Goal: Book appointment/travel/reservation

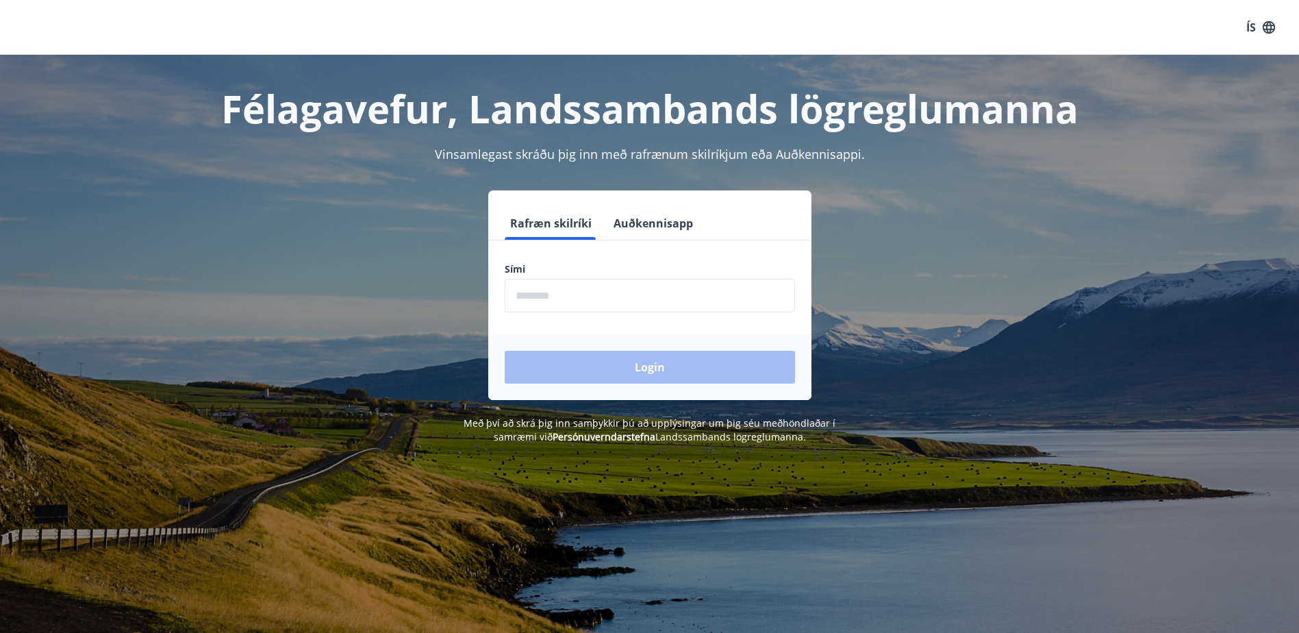
click at [636, 281] on input "phone" at bounding box center [650, 296] width 290 height 34
type input "********"
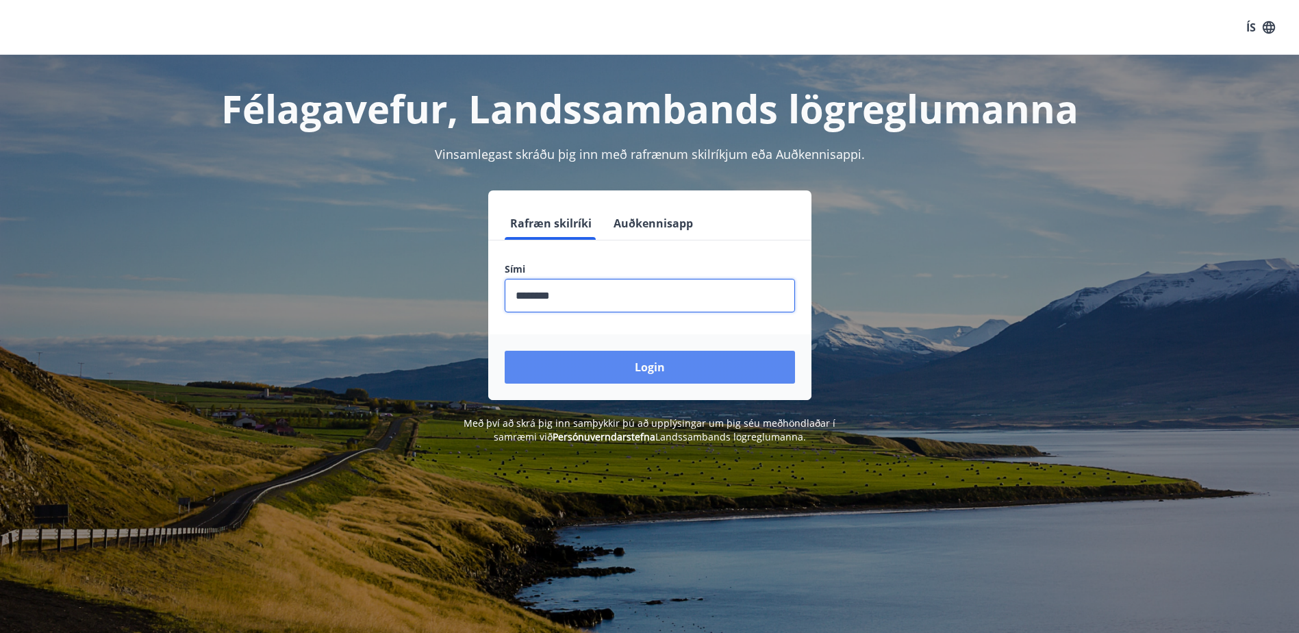
click at [620, 372] on button "Login" at bounding box center [650, 367] width 290 height 33
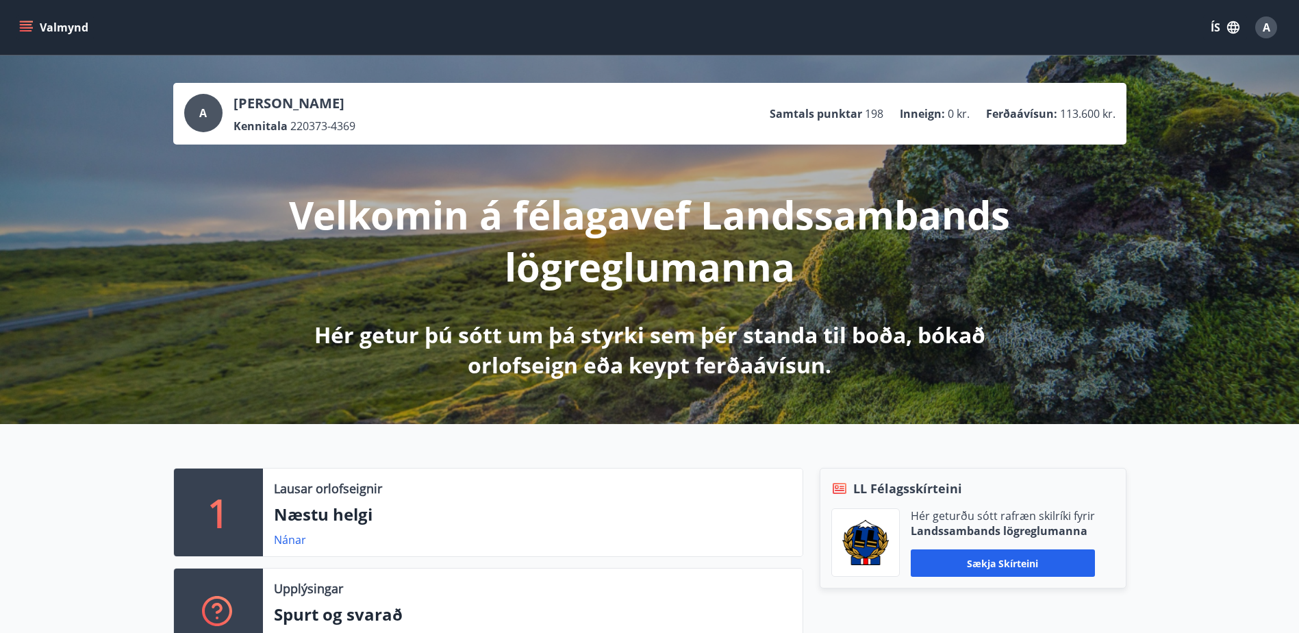
click at [36, 21] on button "Valmynd" at bounding box center [54, 27] width 77 height 25
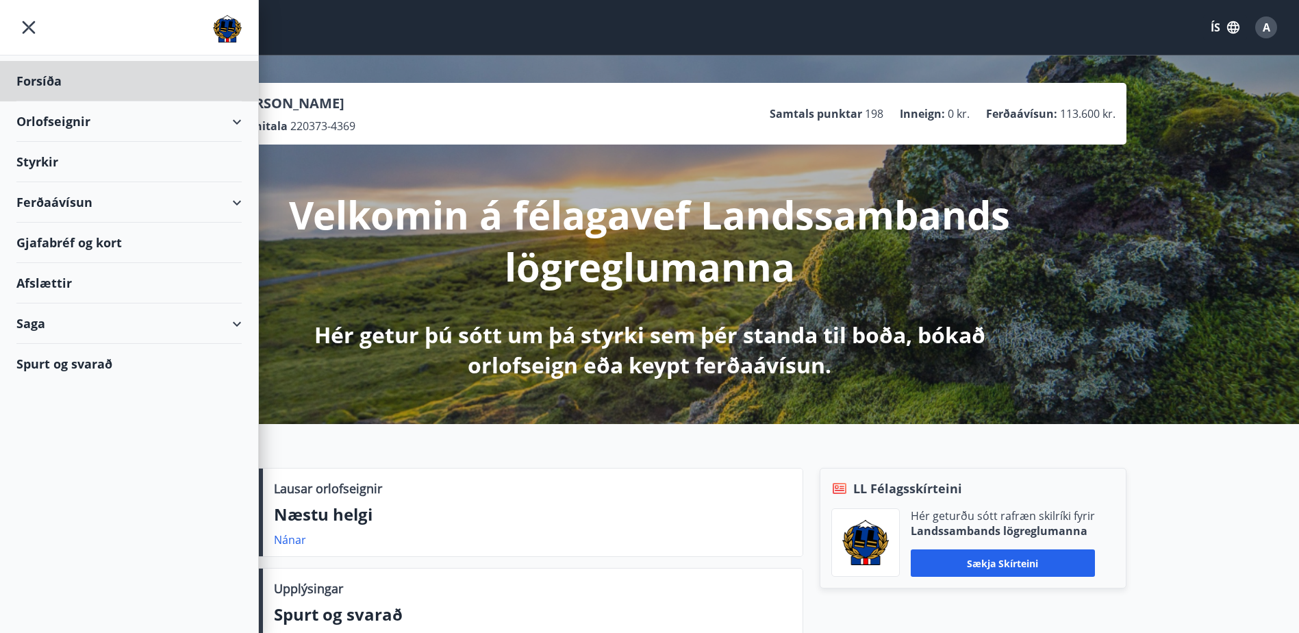
click at [44, 142] on div "Styrkir" at bounding box center [128, 162] width 225 height 40
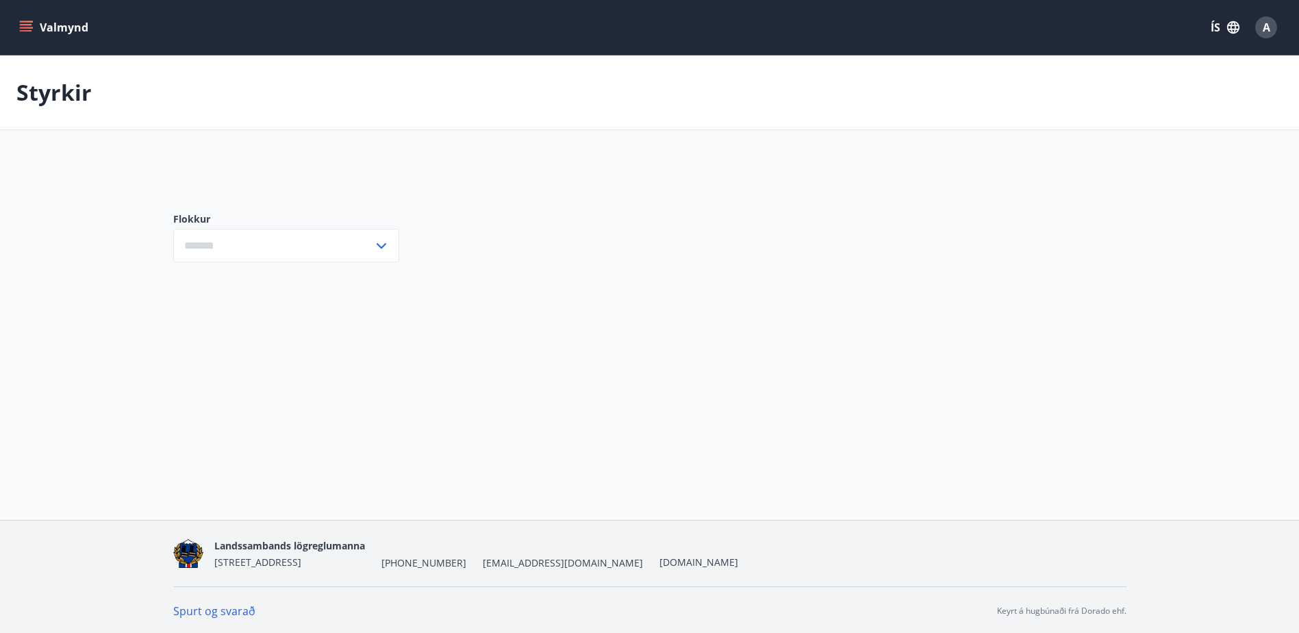
type input "***"
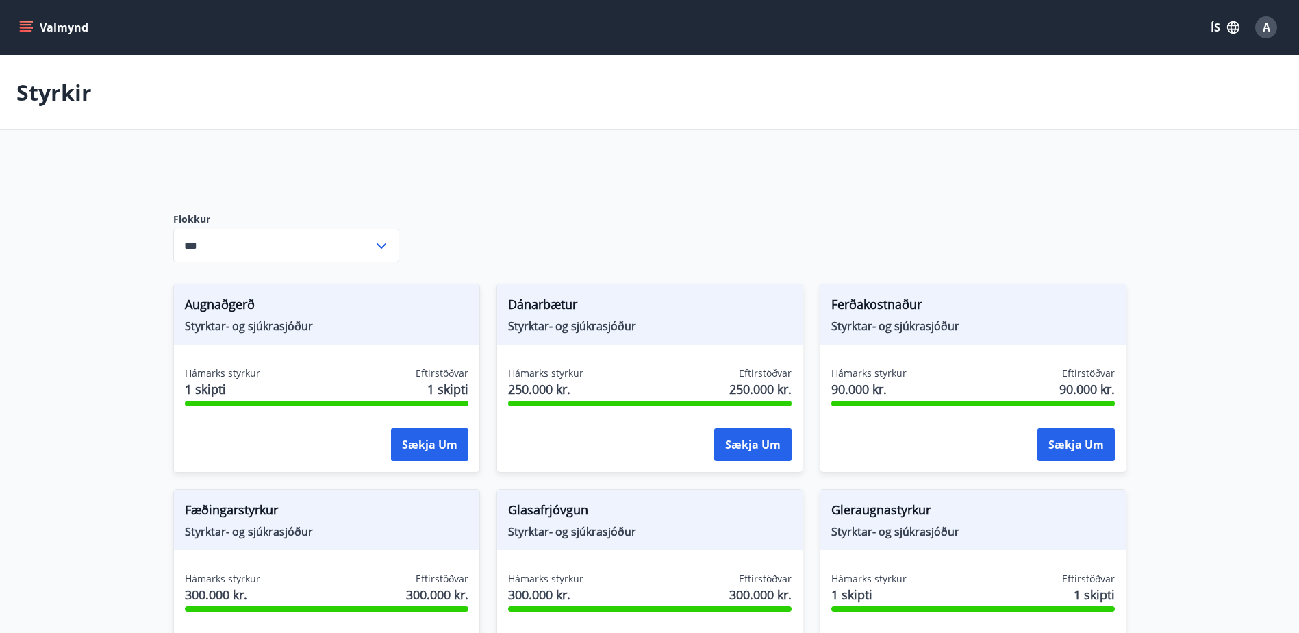
click at [214, 242] on input "***" at bounding box center [273, 246] width 200 height 34
click at [31, 23] on icon "menu" at bounding box center [26, 28] width 14 height 14
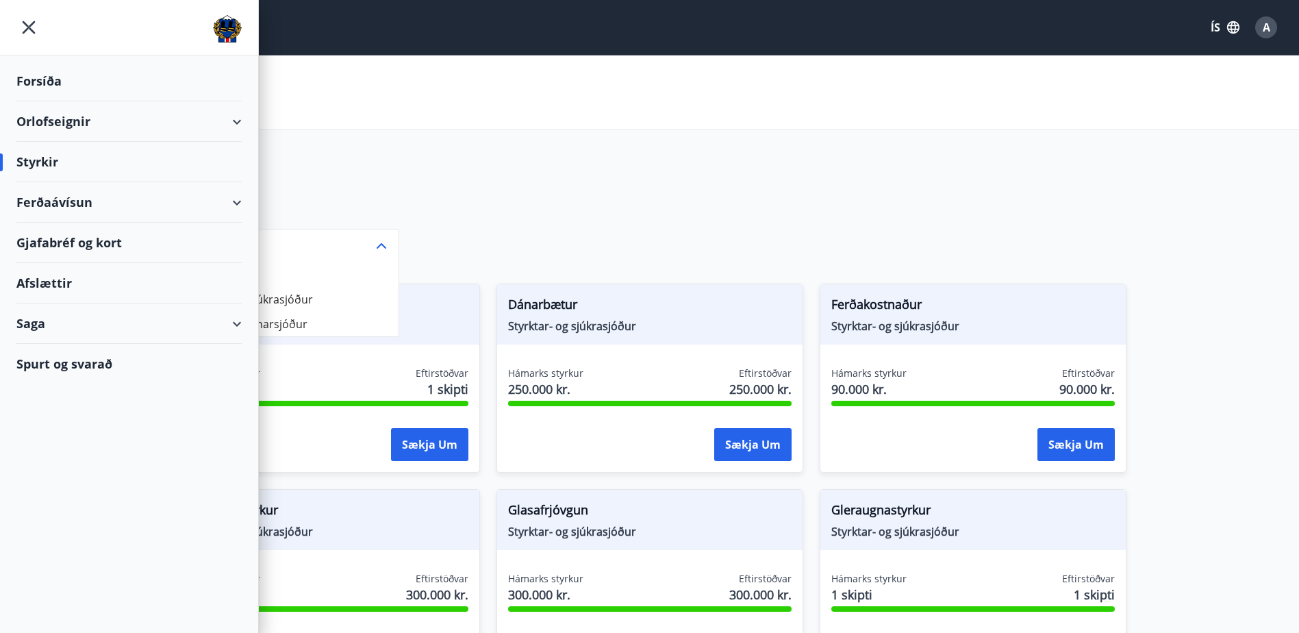
click at [62, 125] on div "Orlofseignir" at bounding box center [128, 121] width 225 height 40
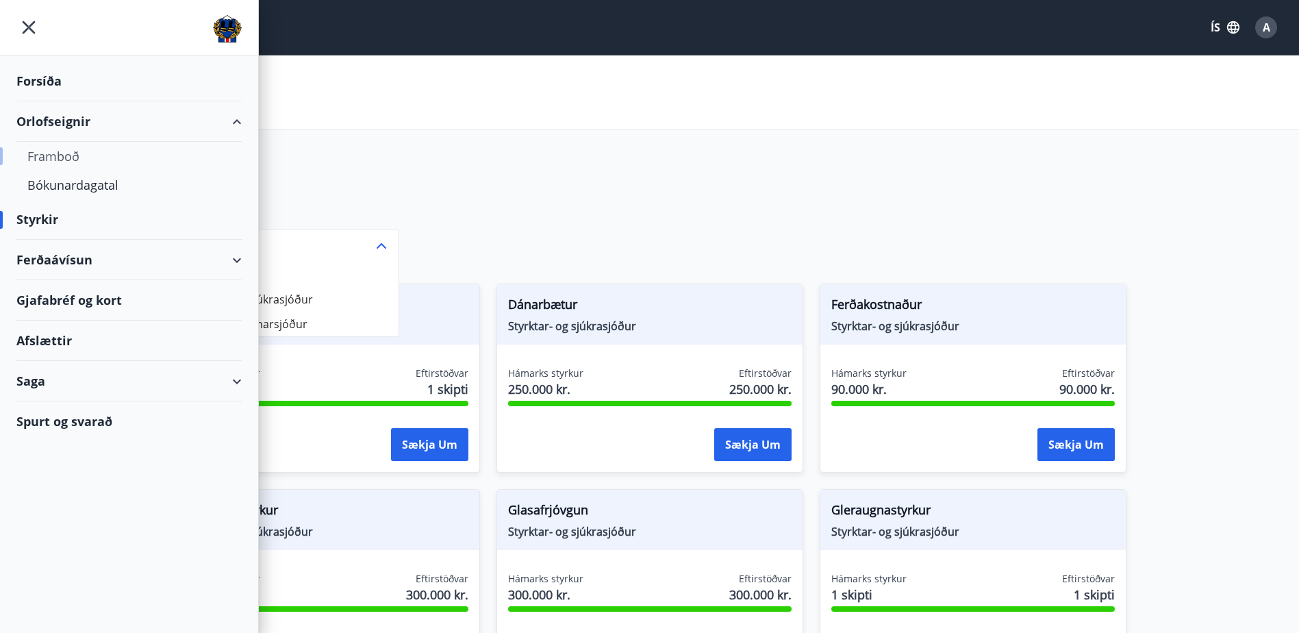
click at [62, 155] on div "Framboð" at bounding box center [128, 156] width 203 height 29
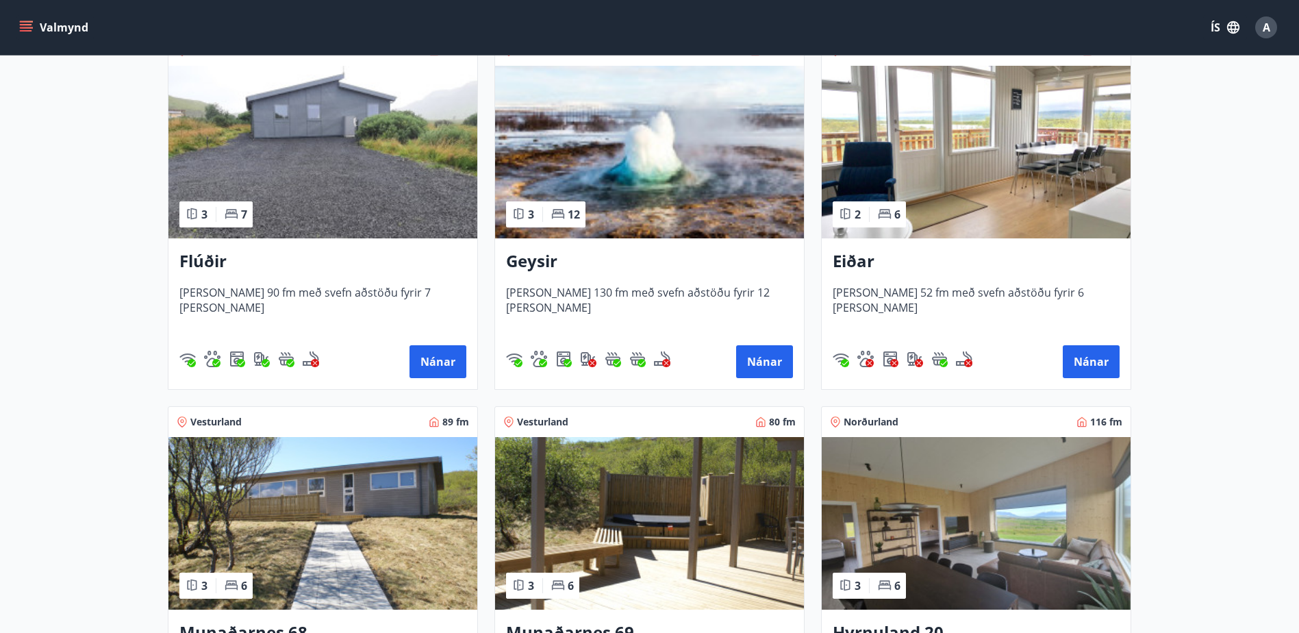
scroll to position [479, 0]
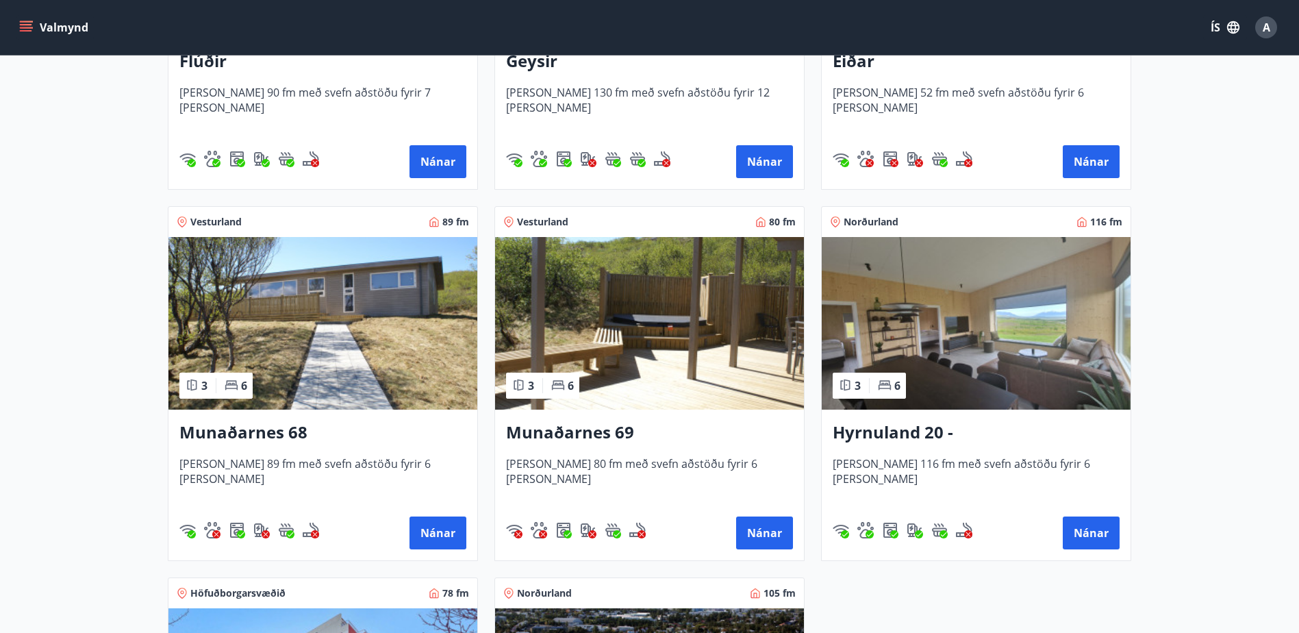
click at [994, 439] on h3 "Hyrnuland 20 - [GEOGRAPHIC_DATA]" at bounding box center [975, 432] width 287 height 25
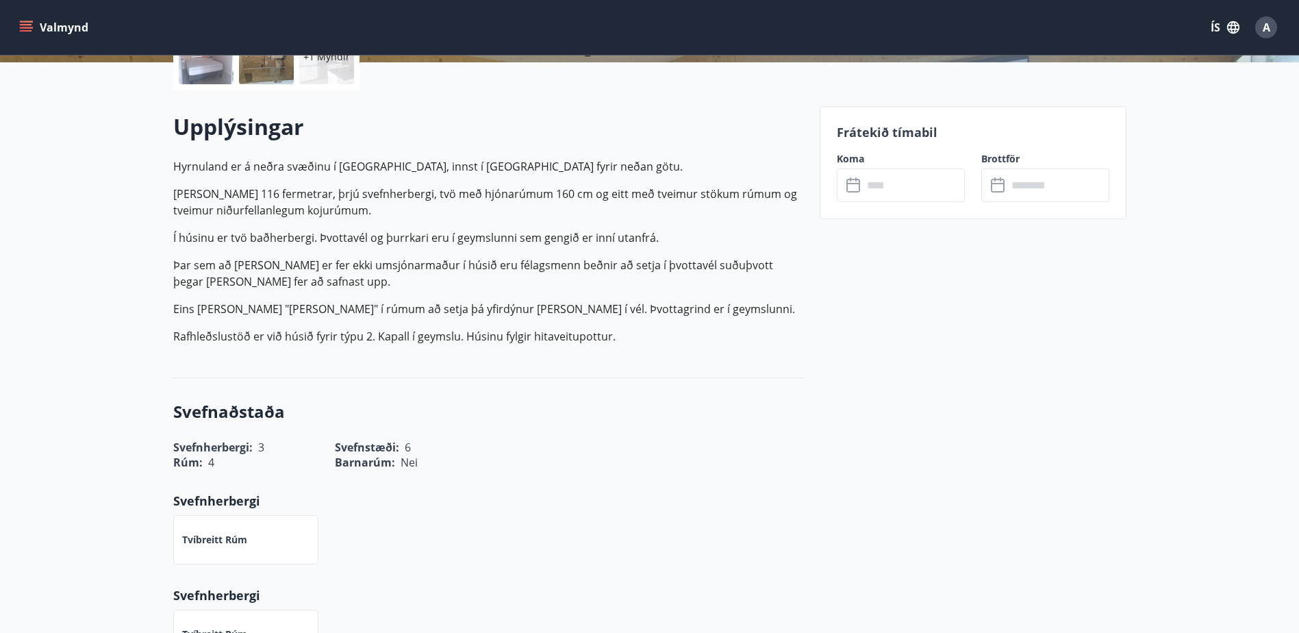
scroll to position [342, 0]
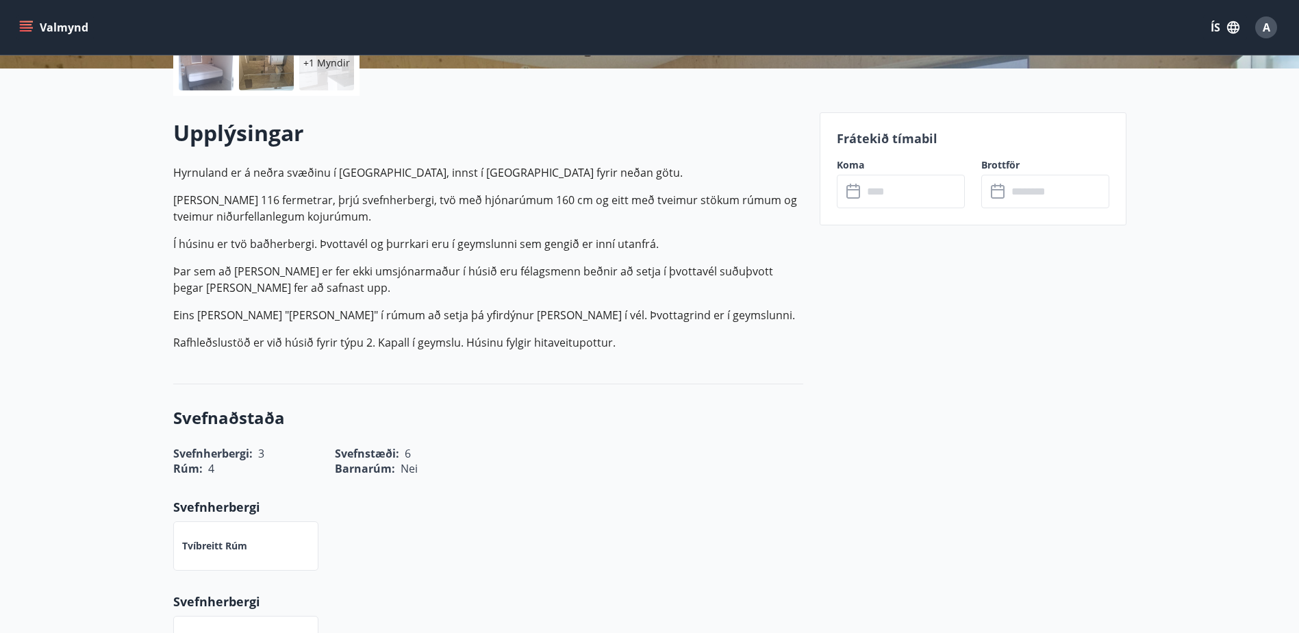
click at [860, 202] on div "​ ​" at bounding box center [901, 192] width 128 height 34
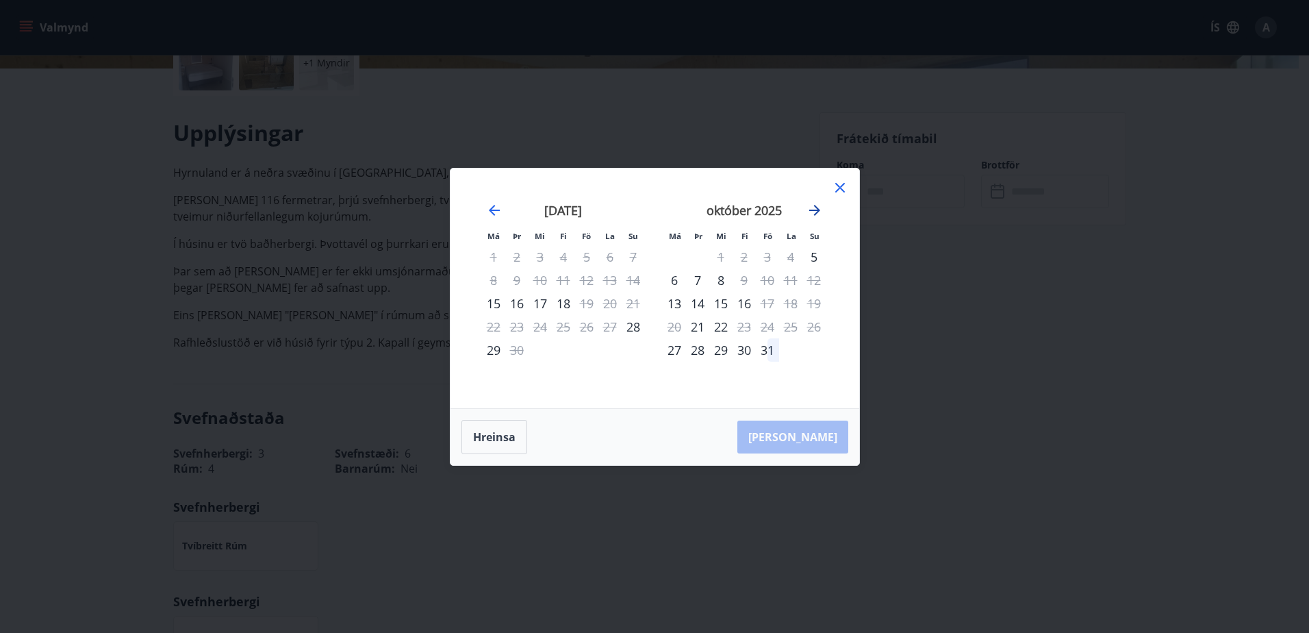
click at [815, 210] on icon "Move forward to switch to the next month." at bounding box center [814, 210] width 11 height 11
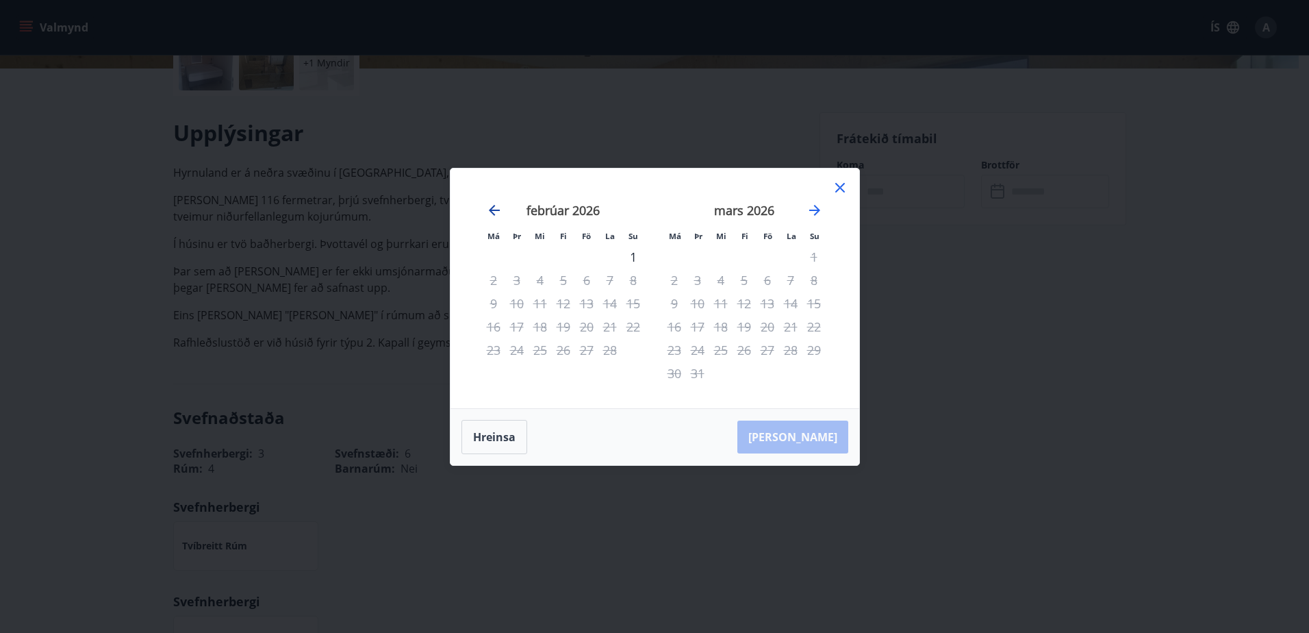
click at [489, 205] on icon "Move backward to switch to the previous month." at bounding box center [494, 210] width 16 height 16
click at [843, 188] on icon at bounding box center [840, 187] width 16 height 16
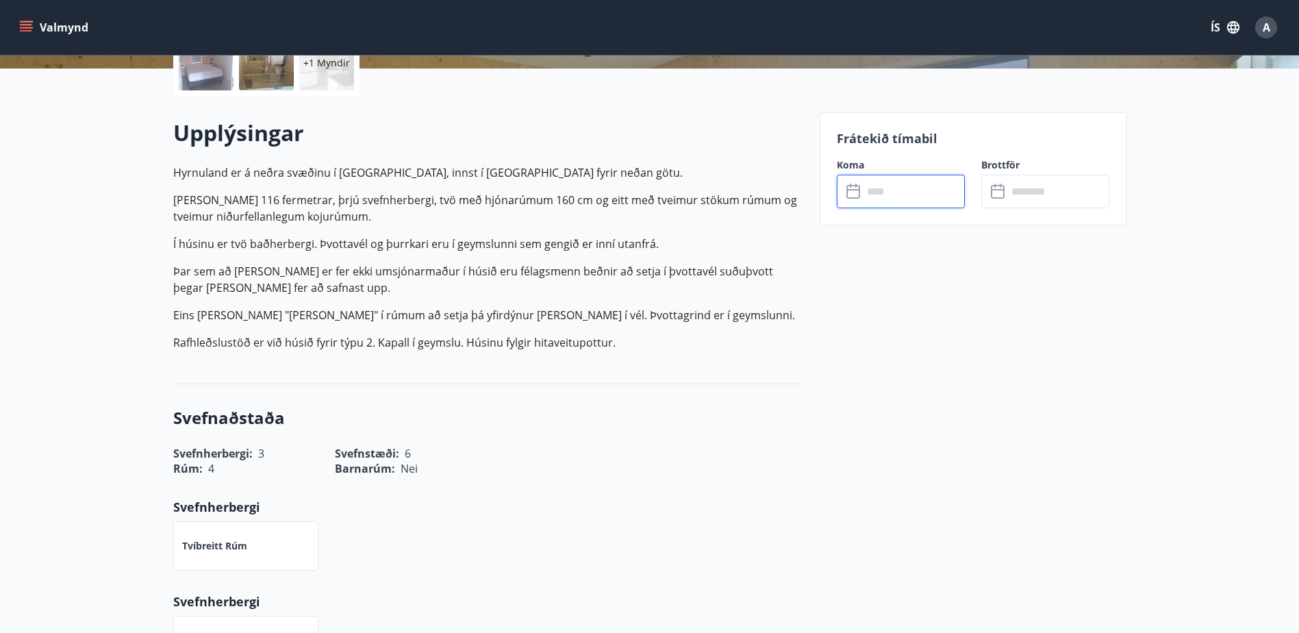
click at [868, 196] on input "text" at bounding box center [914, 192] width 102 height 34
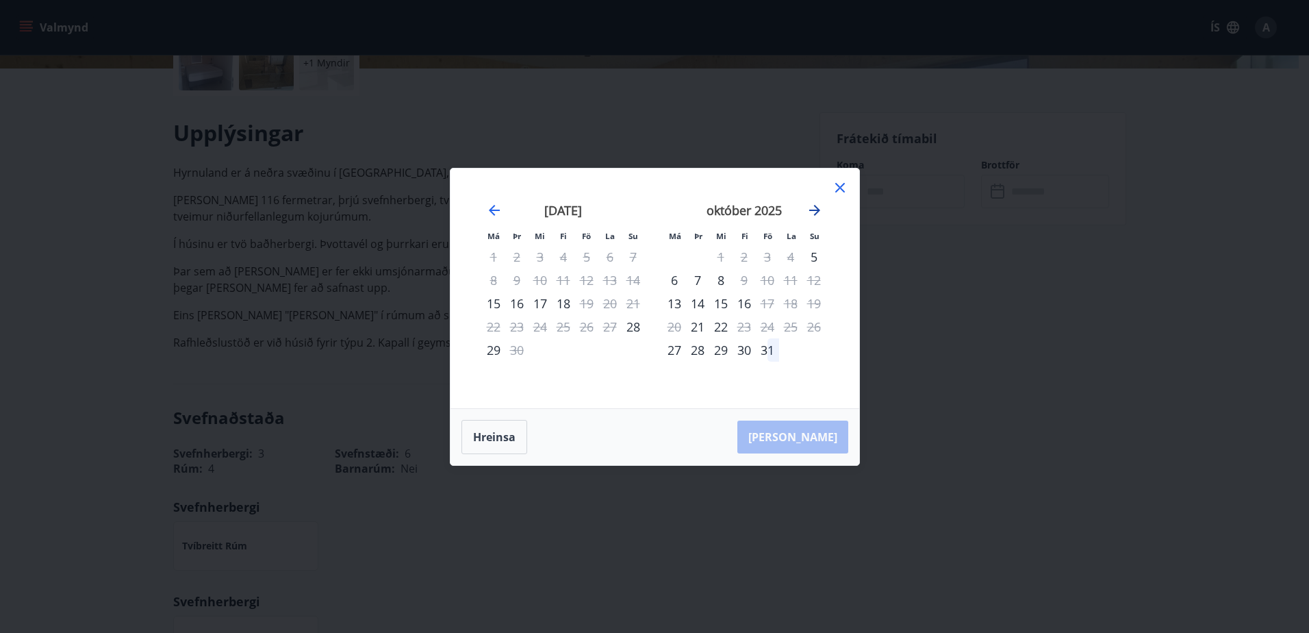
click at [814, 208] on icon "Move forward to switch to the next month." at bounding box center [814, 210] width 16 height 16
click at [847, 188] on icon at bounding box center [840, 187] width 16 height 16
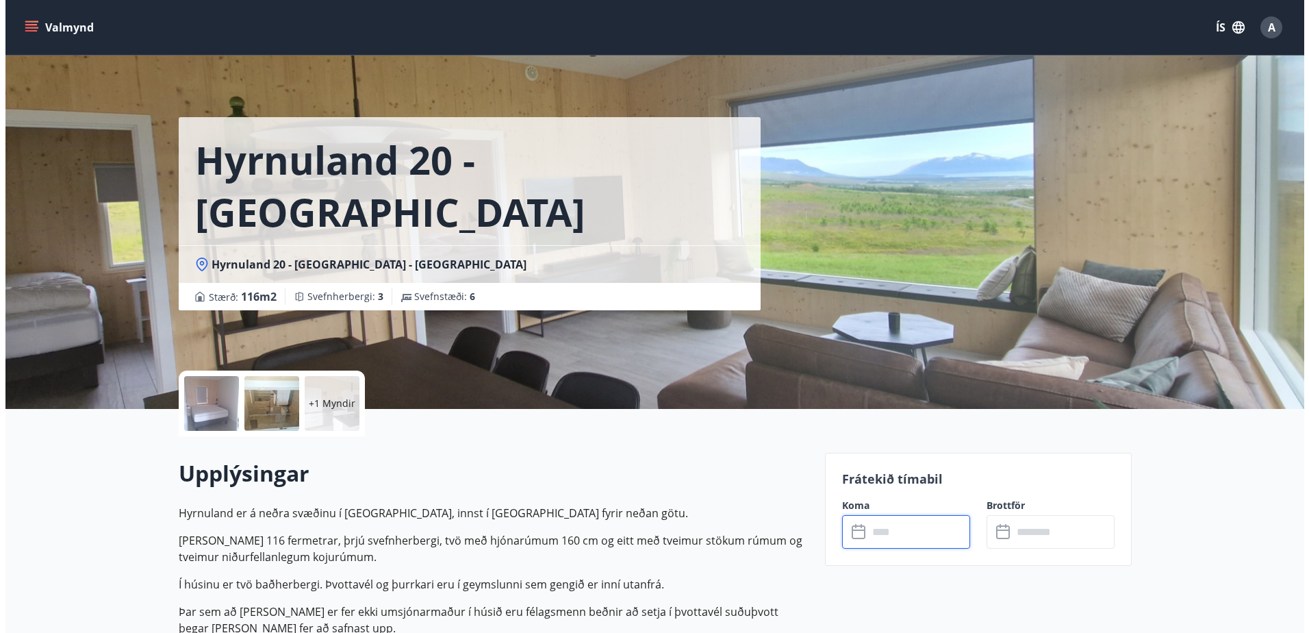
scroll to position [0, 0]
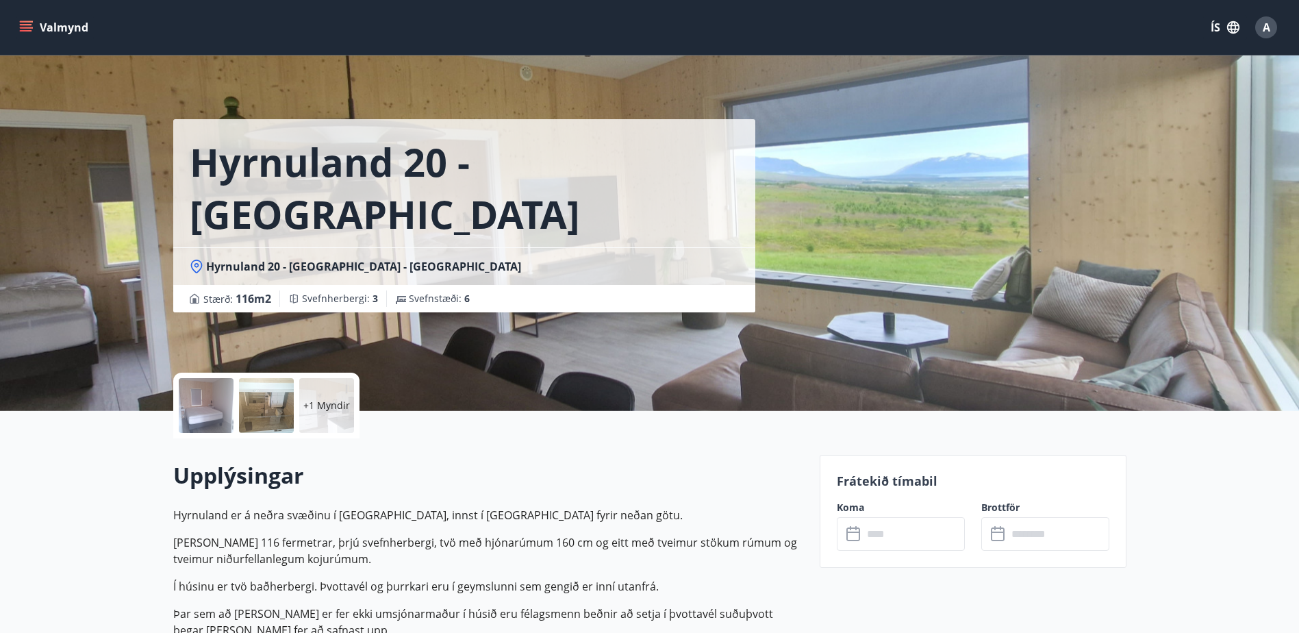
drag, startPoint x: 923, startPoint y: 211, endPoint x: 798, endPoint y: 221, distance: 125.7
click at [797, 221] on div "[GEOGRAPHIC_DATA] 20 - [GEOGRAPHIC_DATA] Hyrnuland 20 - [GEOGRAPHIC_DATA] - [GE…" at bounding box center [649, 205] width 953 height 411
click at [334, 403] on p "+1 Myndir" at bounding box center [326, 405] width 47 height 14
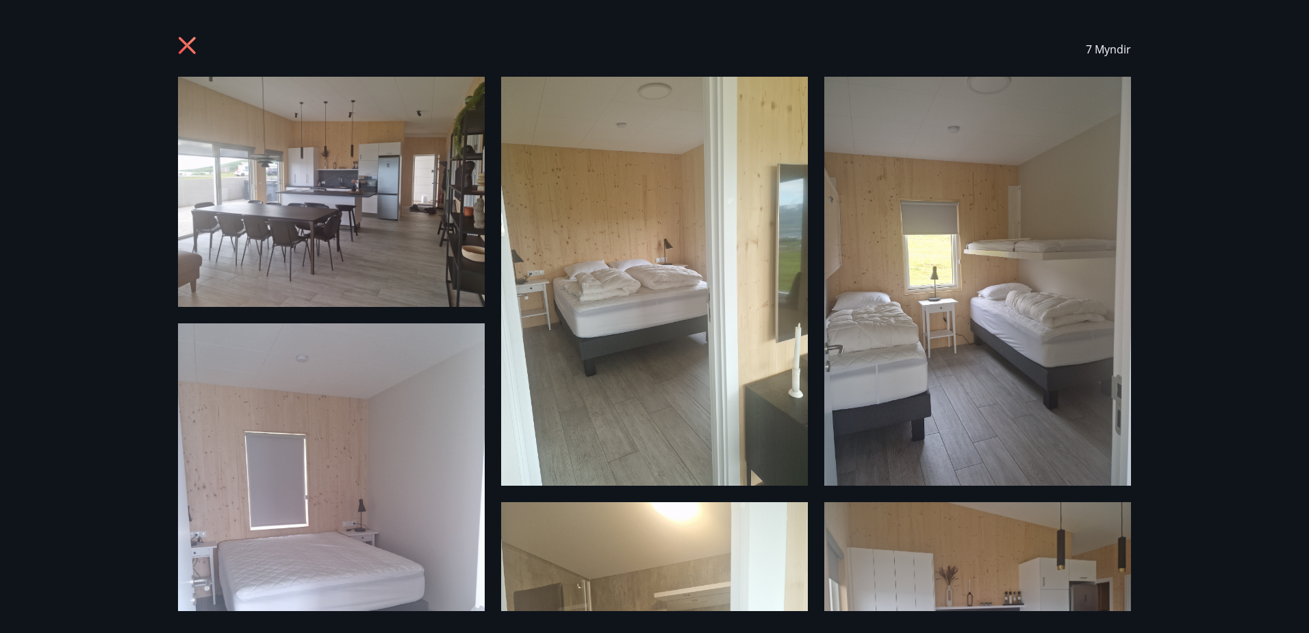
click at [1108, 44] on span "7 Myndir" at bounding box center [1108, 49] width 45 height 15
click at [805, 64] on div "7 Myndir" at bounding box center [654, 49] width 953 height 55
drag, startPoint x: 187, startPoint y: 51, endPoint x: 210, endPoint y: 24, distance: 35.9
click at [186, 51] on icon at bounding box center [189, 47] width 22 height 22
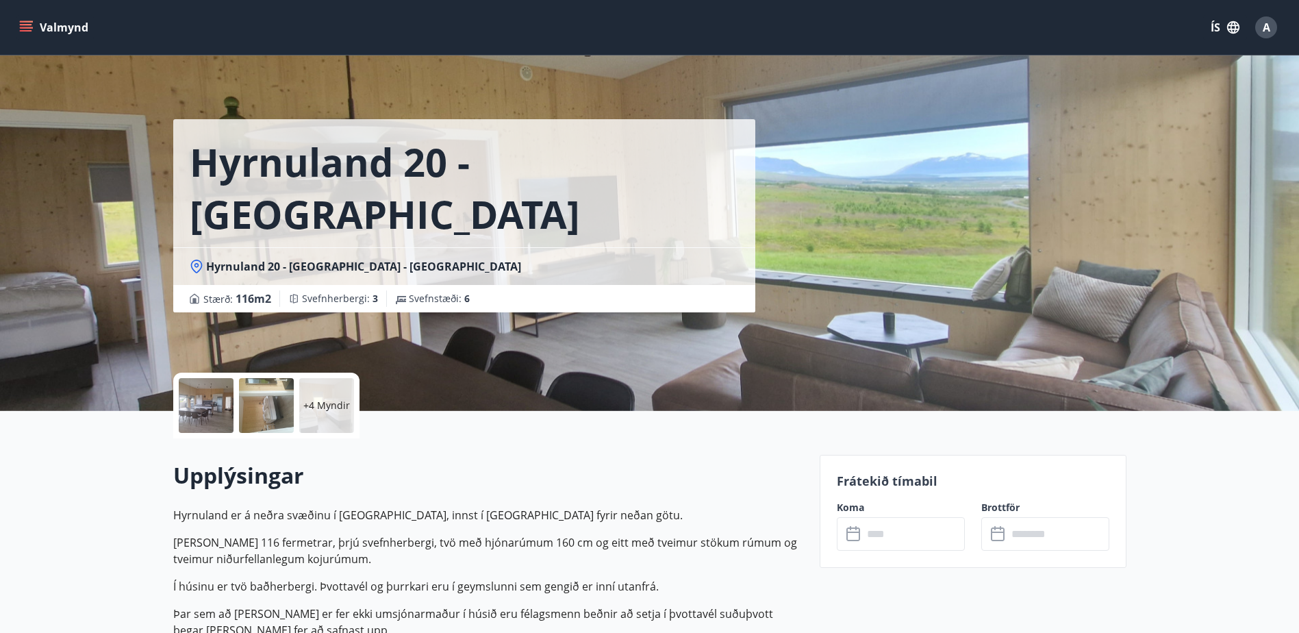
click at [14, 34] on div "Valmynd ÍS A" at bounding box center [649, 27] width 1299 height 55
click at [34, 21] on button "Valmynd" at bounding box center [54, 27] width 77 height 25
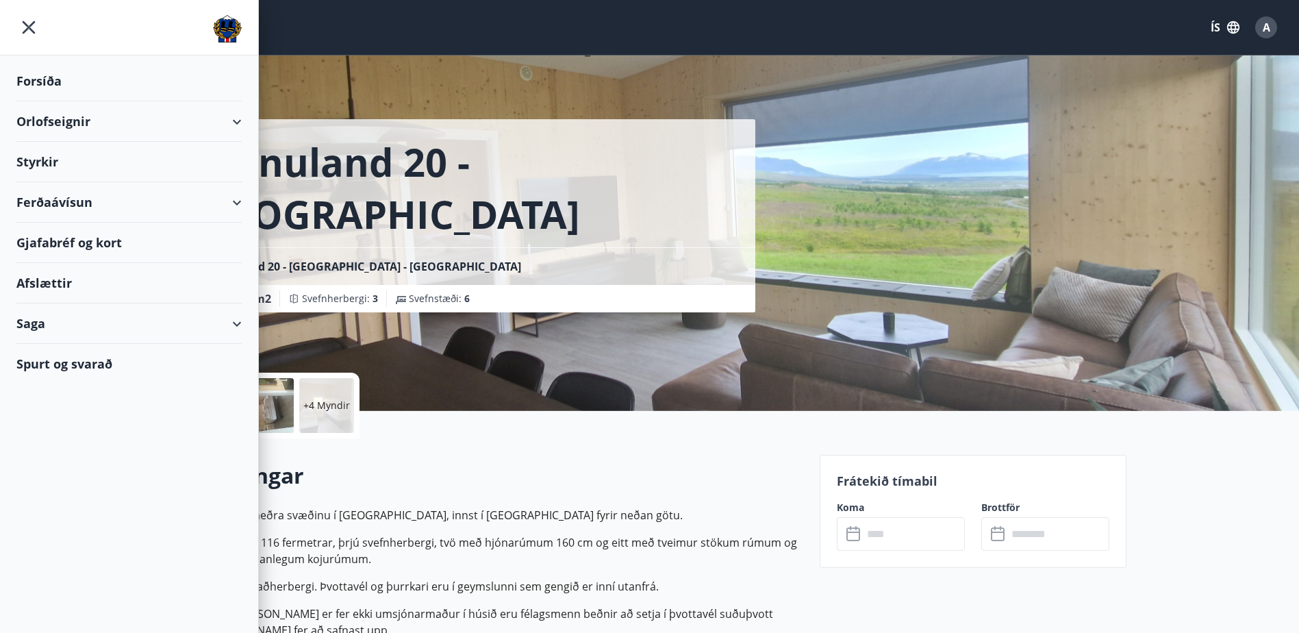
click at [57, 123] on div "Orlofseignir" at bounding box center [128, 121] width 225 height 40
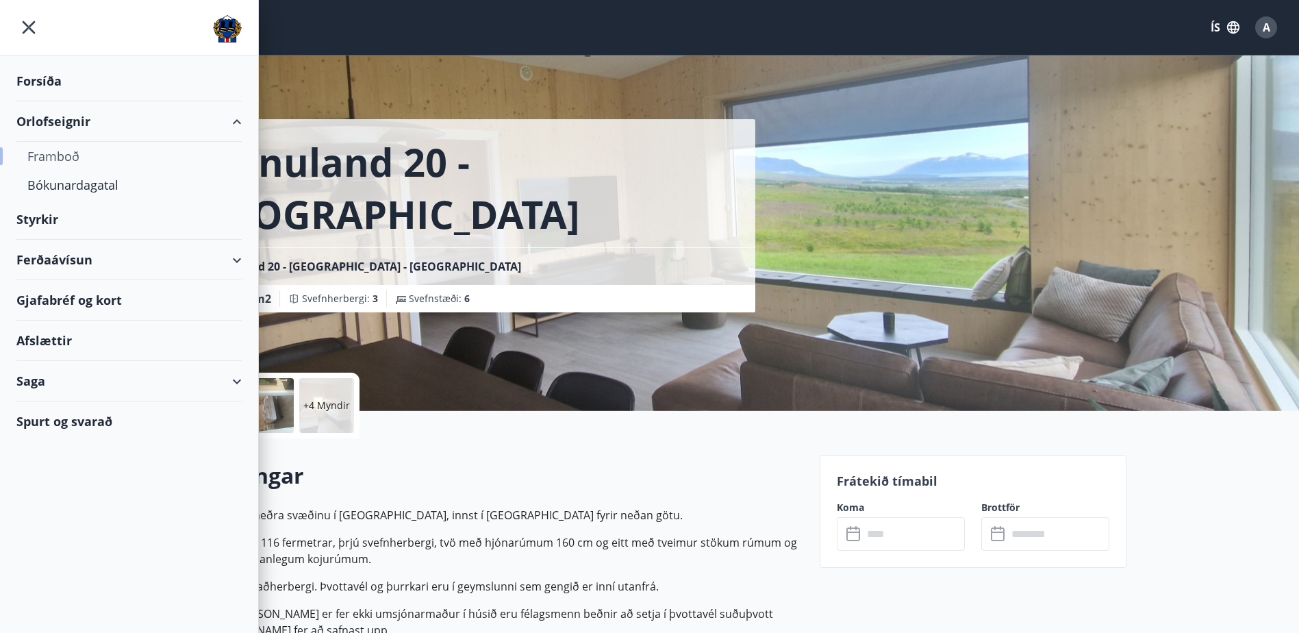
click at [100, 153] on div "Framboð" at bounding box center [128, 156] width 203 height 29
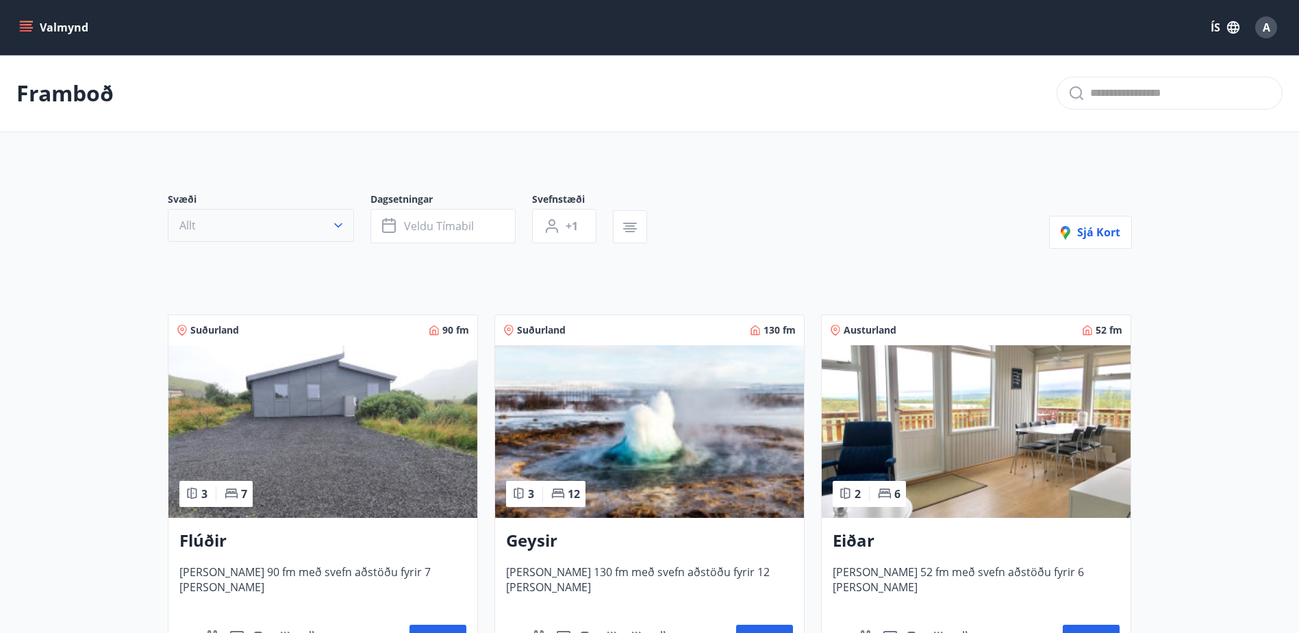
click at [342, 223] on icon "button" at bounding box center [338, 225] width 8 height 5
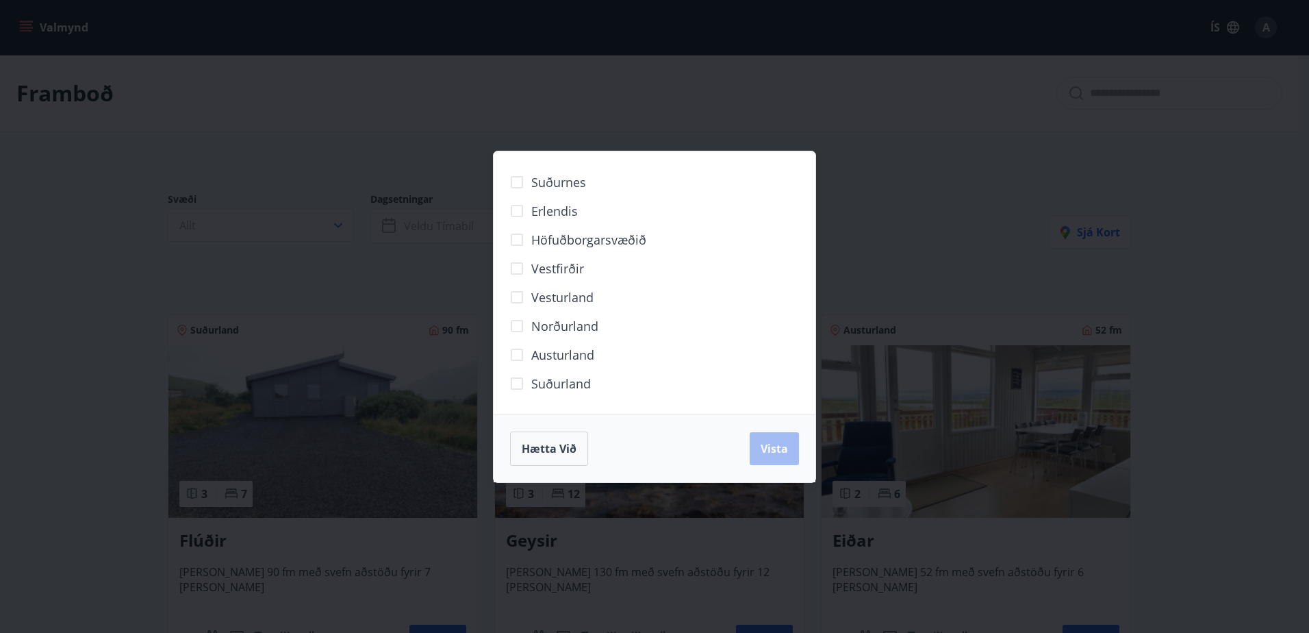
click at [537, 320] on span "Norðurland" at bounding box center [564, 326] width 67 height 18
click at [769, 441] on span "Vista" at bounding box center [774, 448] width 27 height 15
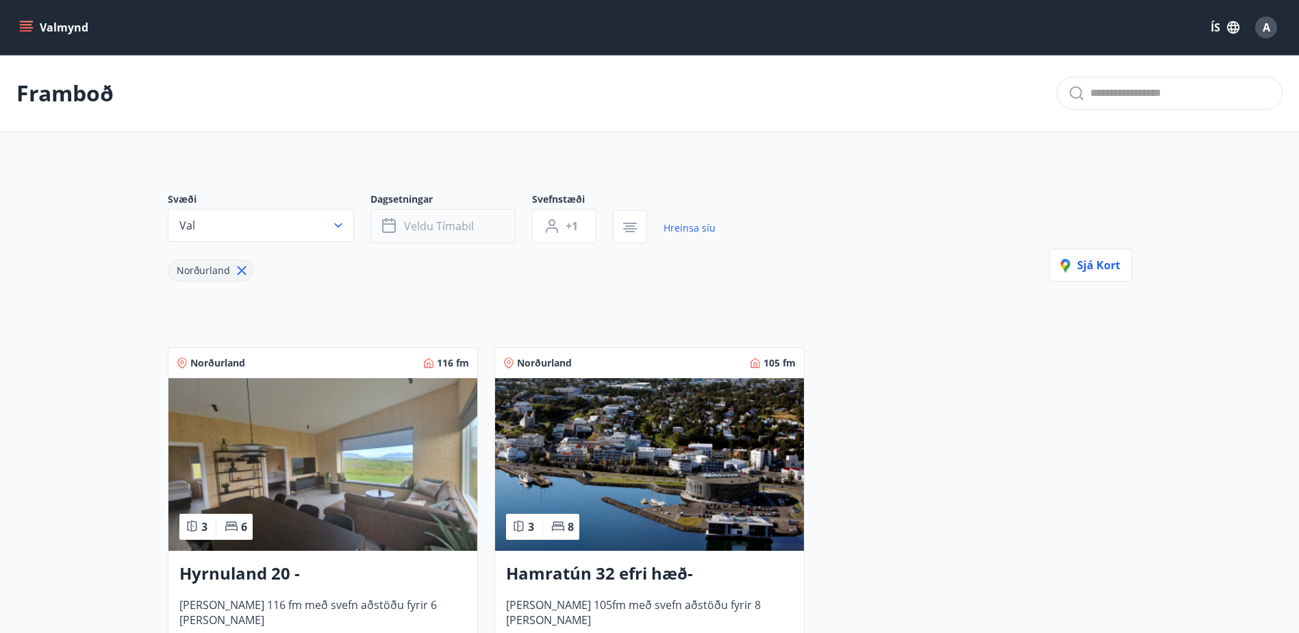
click at [418, 233] on span "Veldu tímabil" at bounding box center [439, 225] width 70 height 15
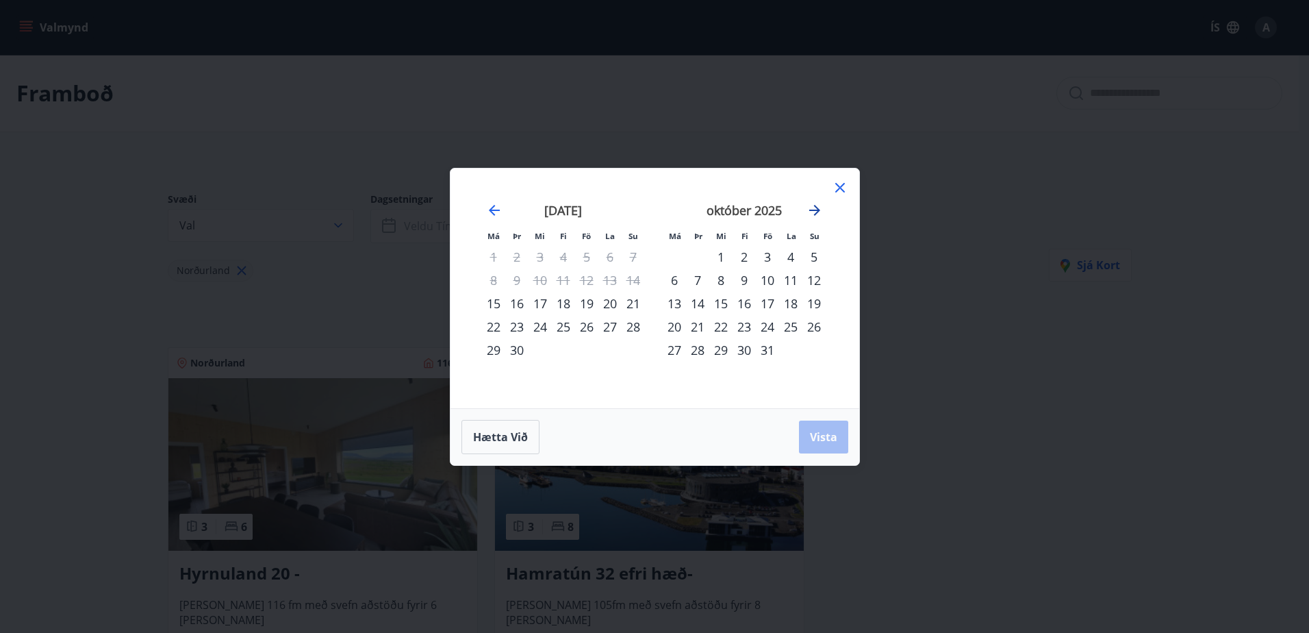
click at [819, 212] on icon "Move forward to switch to the next month." at bounding box center [814, 210] width 16 height 16
click at [819, 211] on icon "Move forward to switch to the next month." at bounding box center [814, 210] width 11 height 11
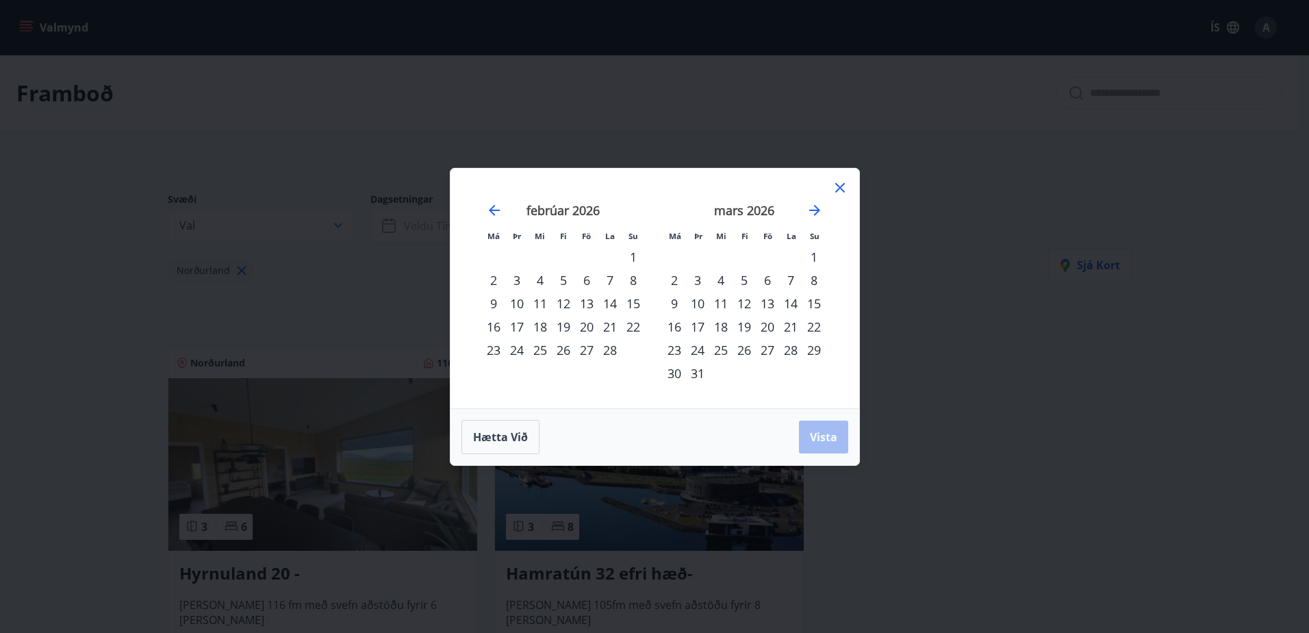
click at [765, 329] on div "20" at bounding box center [767, 326] width 23 height 23
click at [811, 327] on div "22" at bounding box center [813, 326] width 23 height 23
click at [826, 439] on span "Vista" at bounding box center [823, 436] width 27 height 15
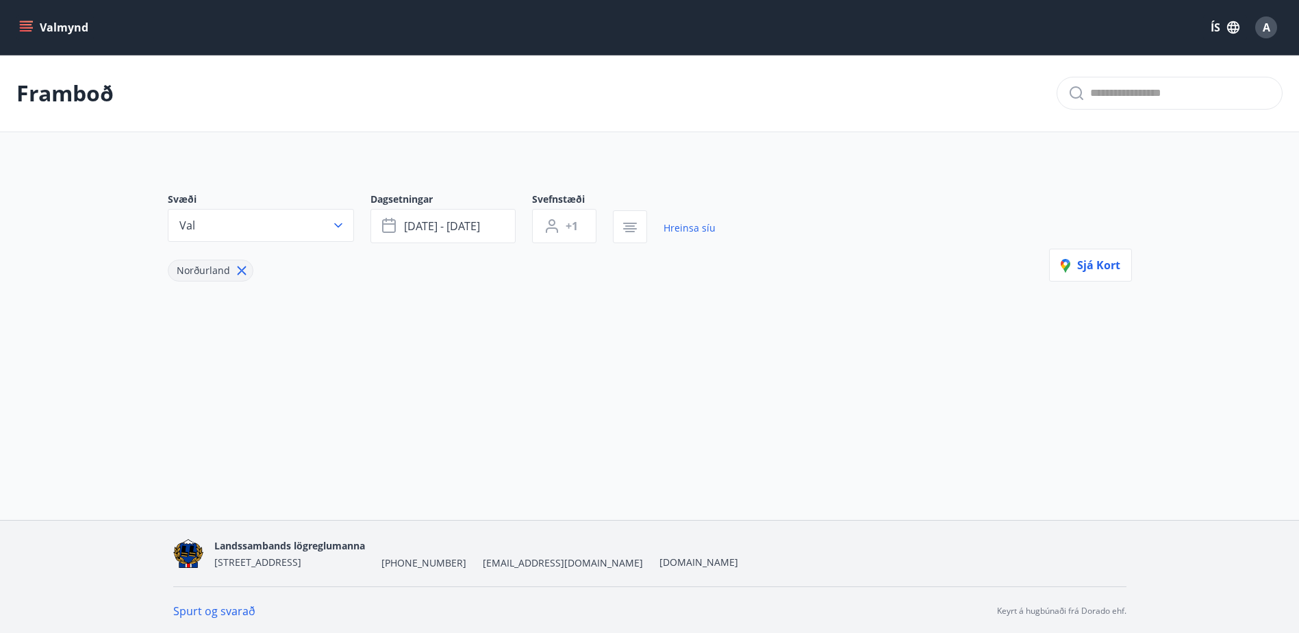
scroll to position [2, 0]
click at [487, 222] on button "[DATE] - [DATE]" at bounding box center [442, 224] width 145 height 34
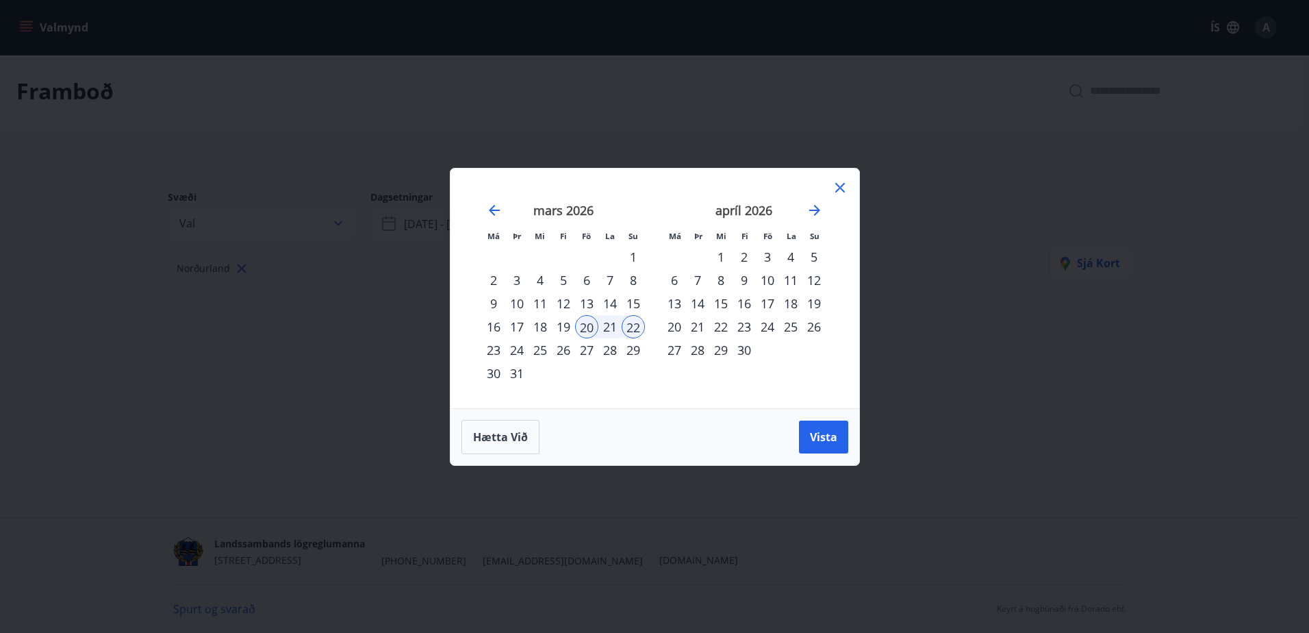
click at [501, 327] on div "16" at bounding box center [493, 326] width 23 height 23
click at [830, 442] on span "Vista" at bounding box center [823, 436] width 27 height 15
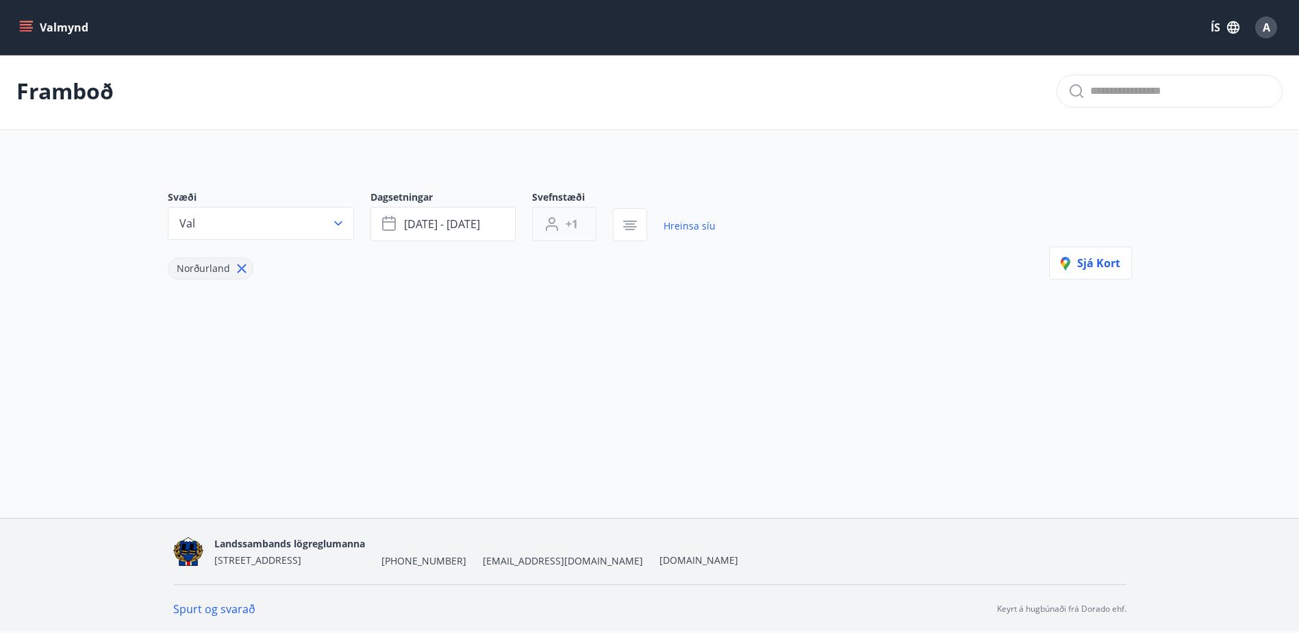
click at [587, 227] on button "+1" at bounding box center [564, 224] width 64 height 34
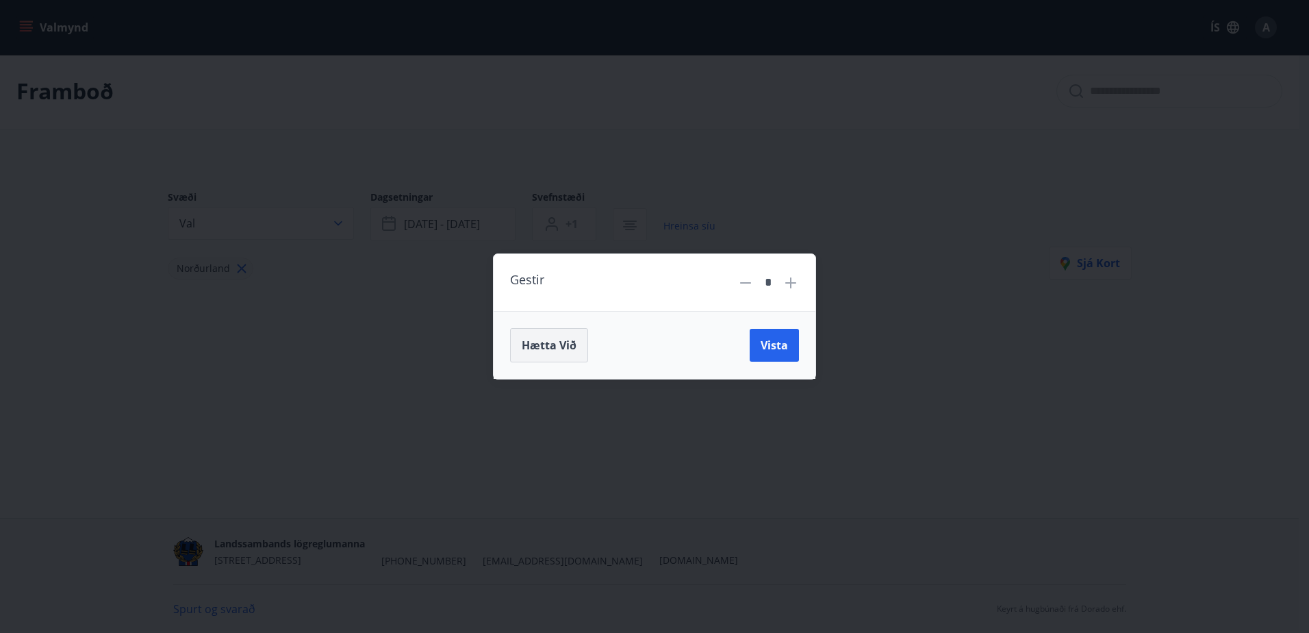
click at [563, 353] on button "Hætta við" at bounding box center [549, 345] width 78 height 34
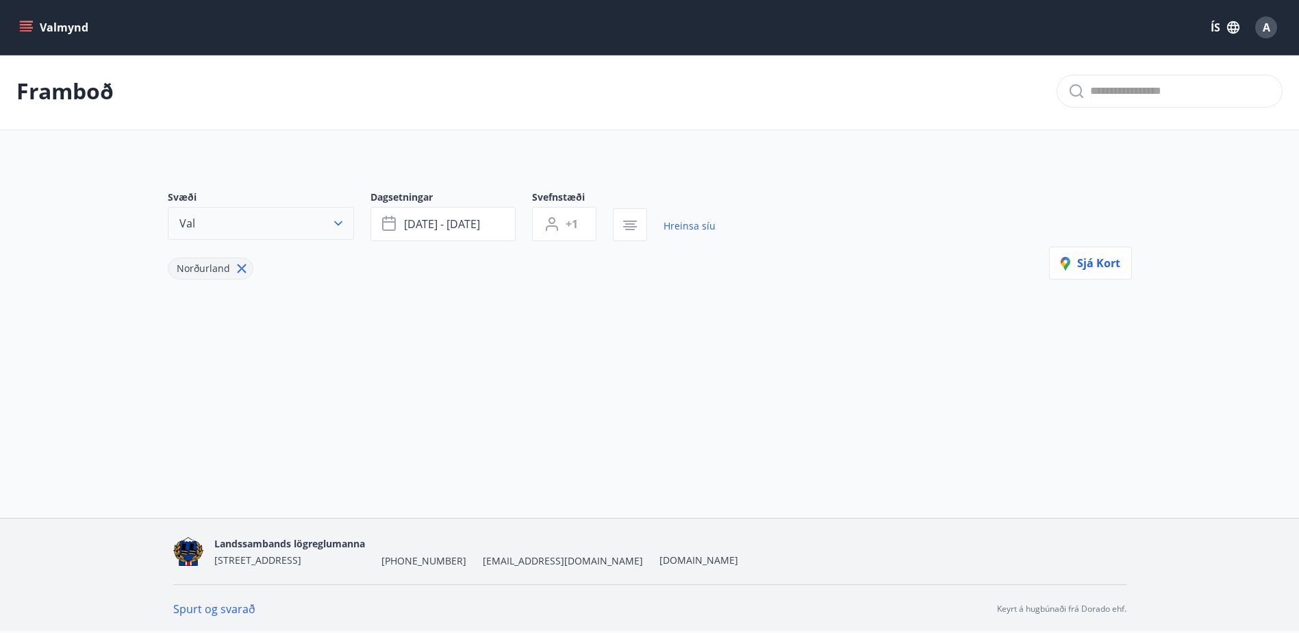
click at [218, 225] on button "Val" at bounding box center [261, 223] width 186 height 33
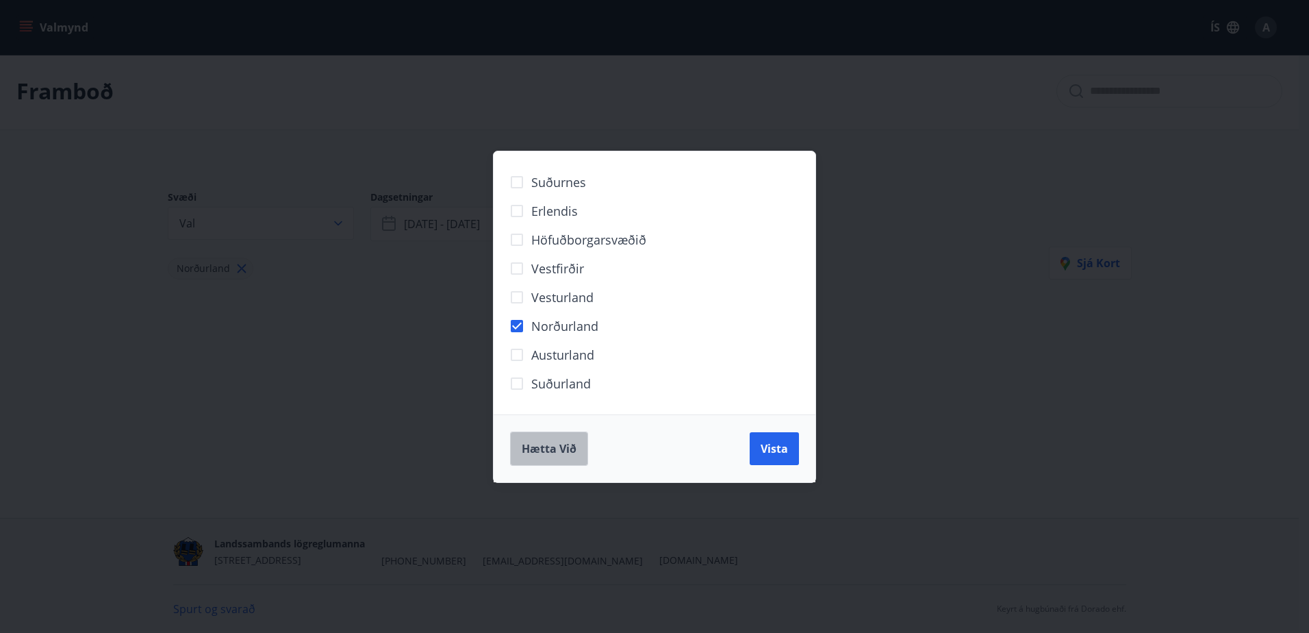
click at [557, 442] on span "Hætta við" at bounding box center [549, 448] width 55 height 15
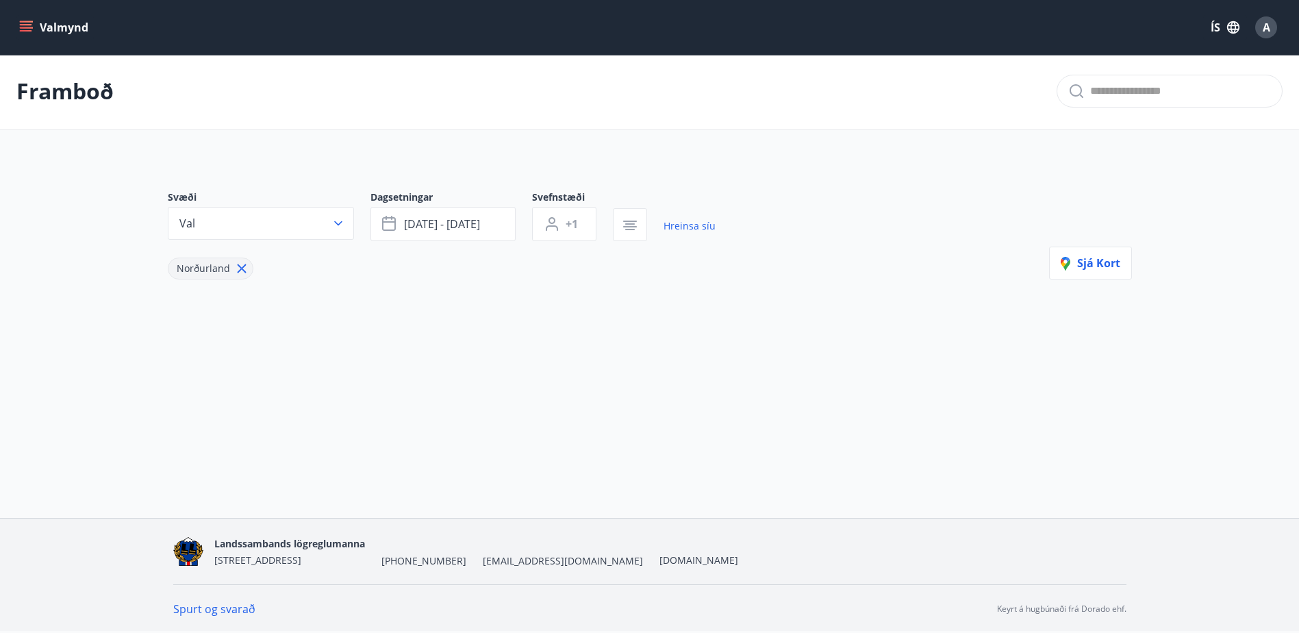
click at [28, 22] on icon "menu" at bounding box center [27, 21] width 15 height 1
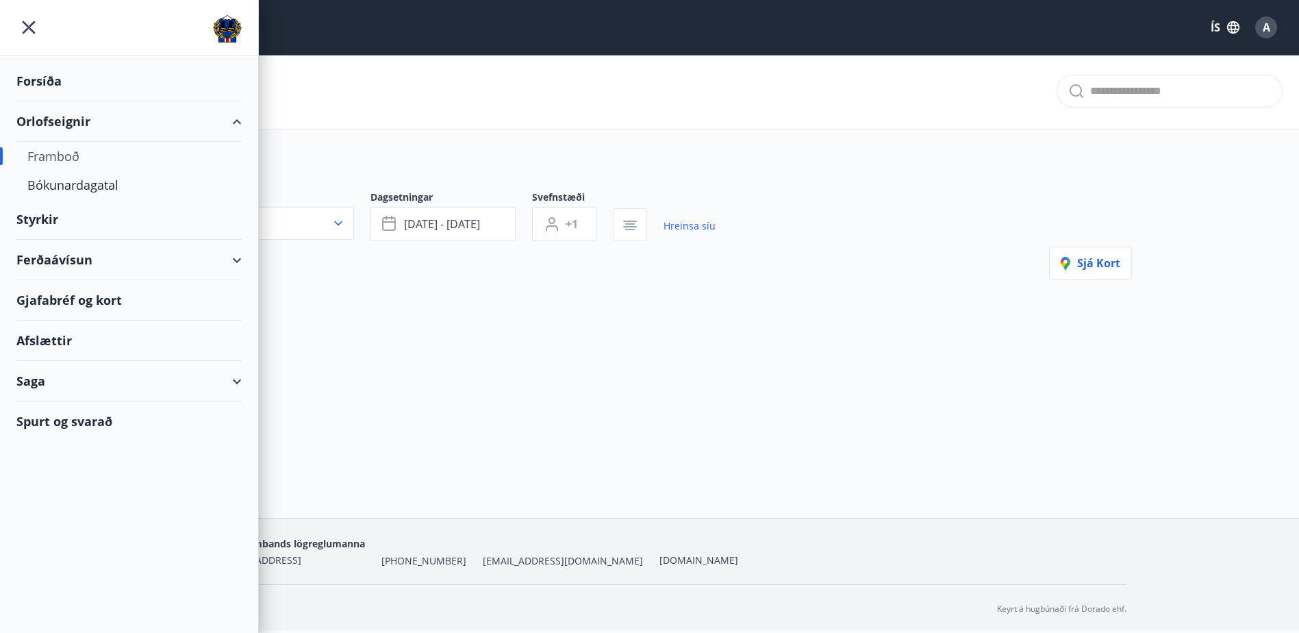
click at [66, 159] on div "Framboð" at bounding box center [128, 156] width 203 height 29
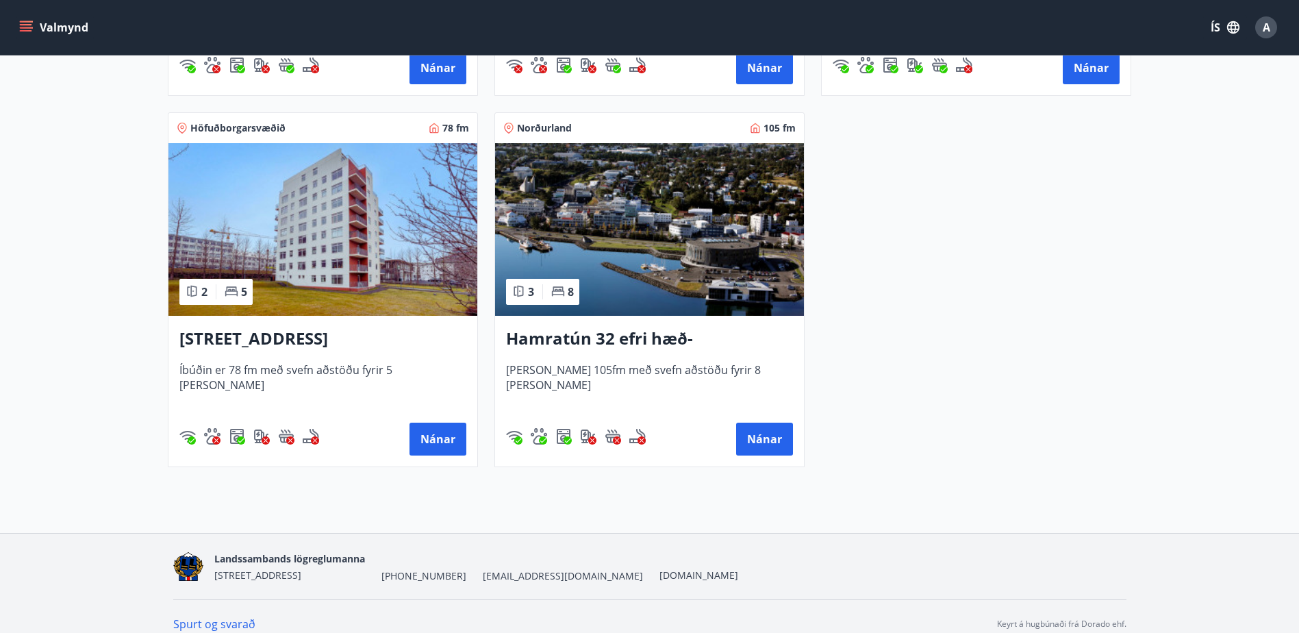
scroll to position [959, 0]
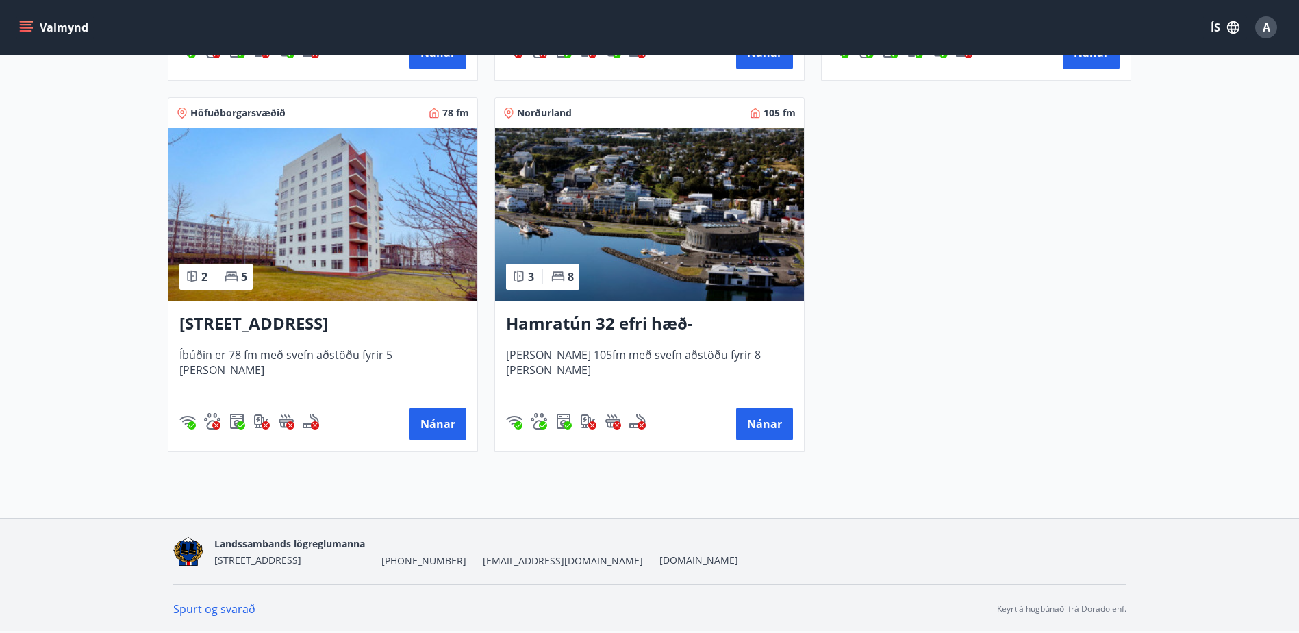
click at [673, 318] on h3 "Hamratún 32 efri hæð- [GEOGRAPHIC_DATA]" at bounding box center [649, 323] width 287 height 25
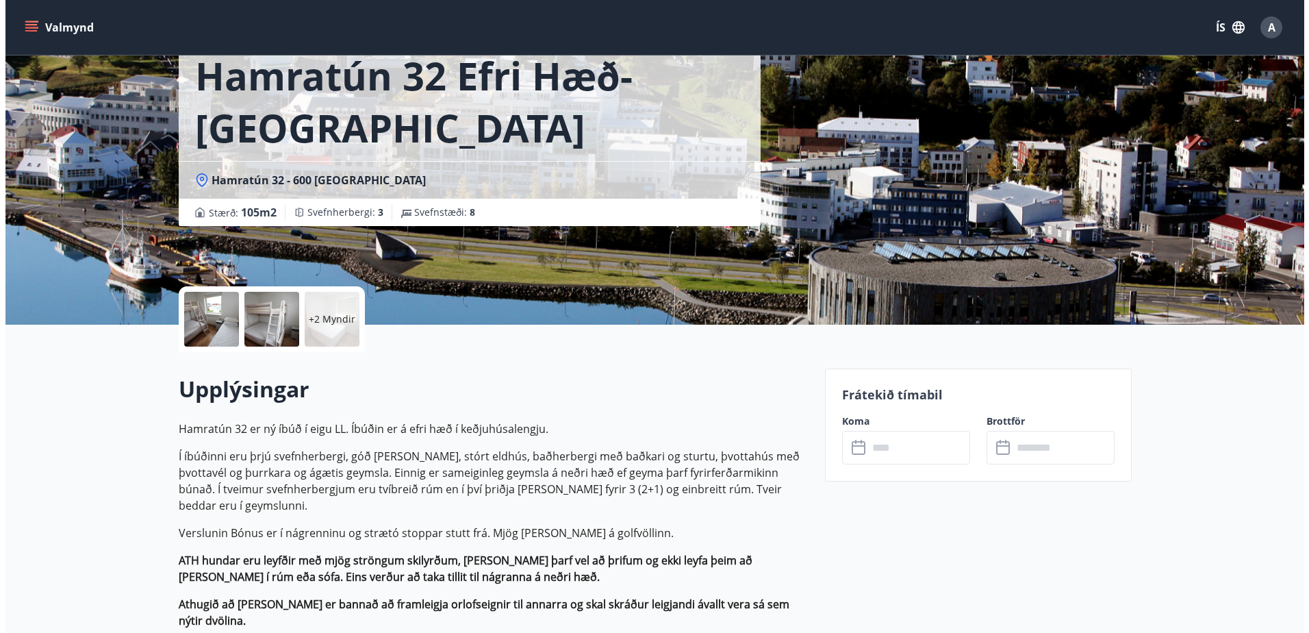
scroll to position [137, 0]
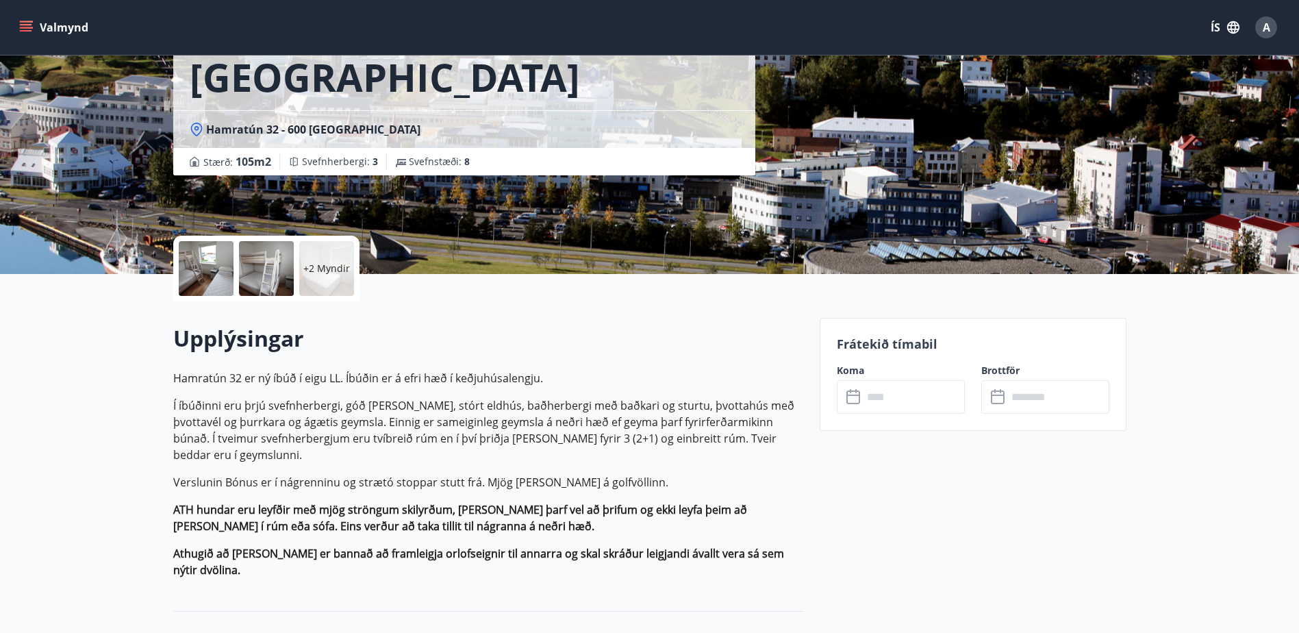
click at [871, 394] on input "text" at bounding box center [914, 397] width 102 height 34
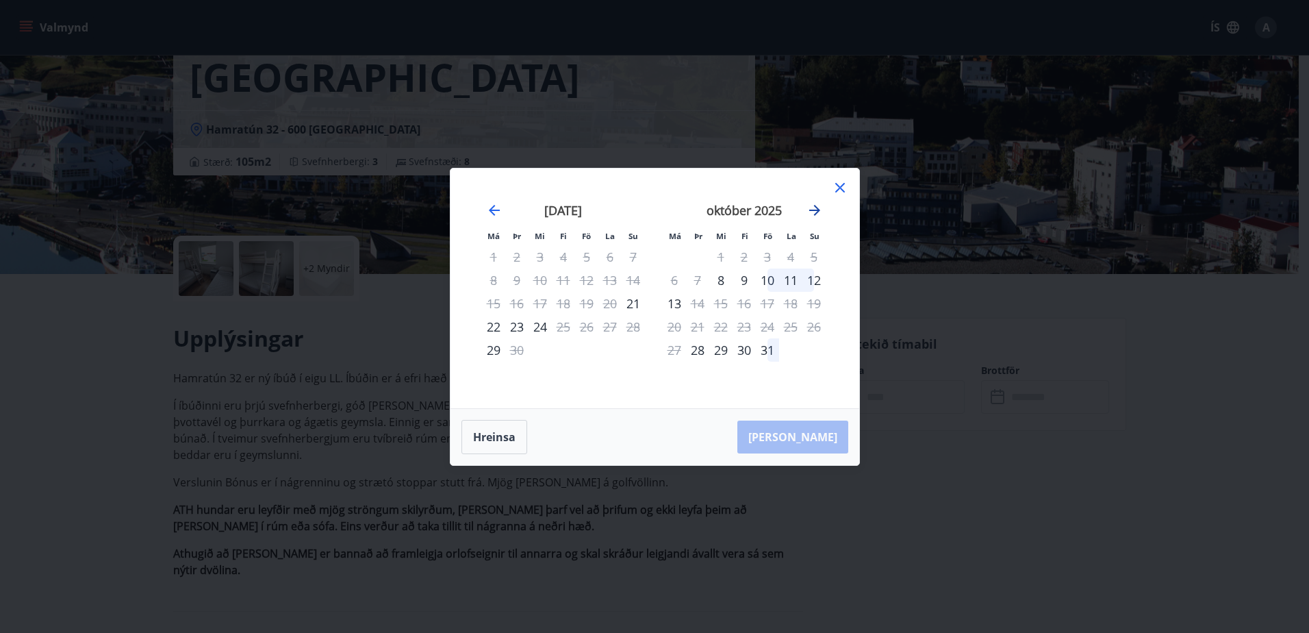
click at [813, 211] on icon "Move forward to switch to the next month." at bounding box center [814, 210] width 16 height 16
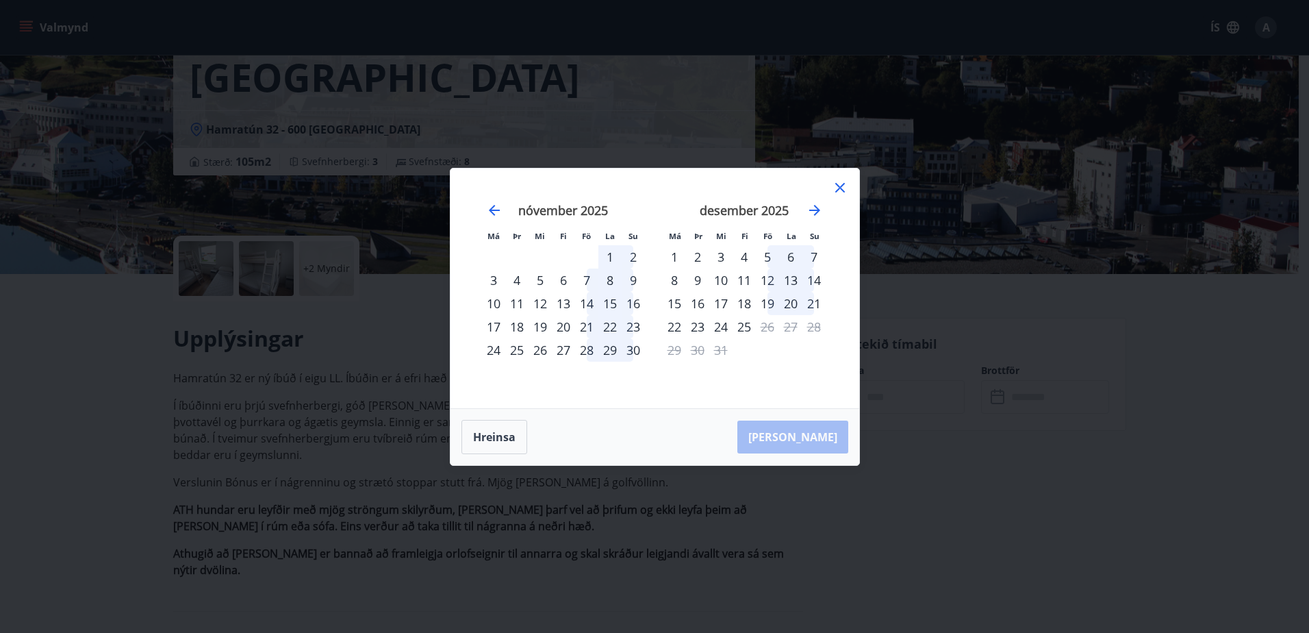
click at [764, 253] on div "5" at bounding box center [767, 256] width 23 height 23
click at [813, 252] on div "7" at bounding box center [813, 256] width 23 height 23
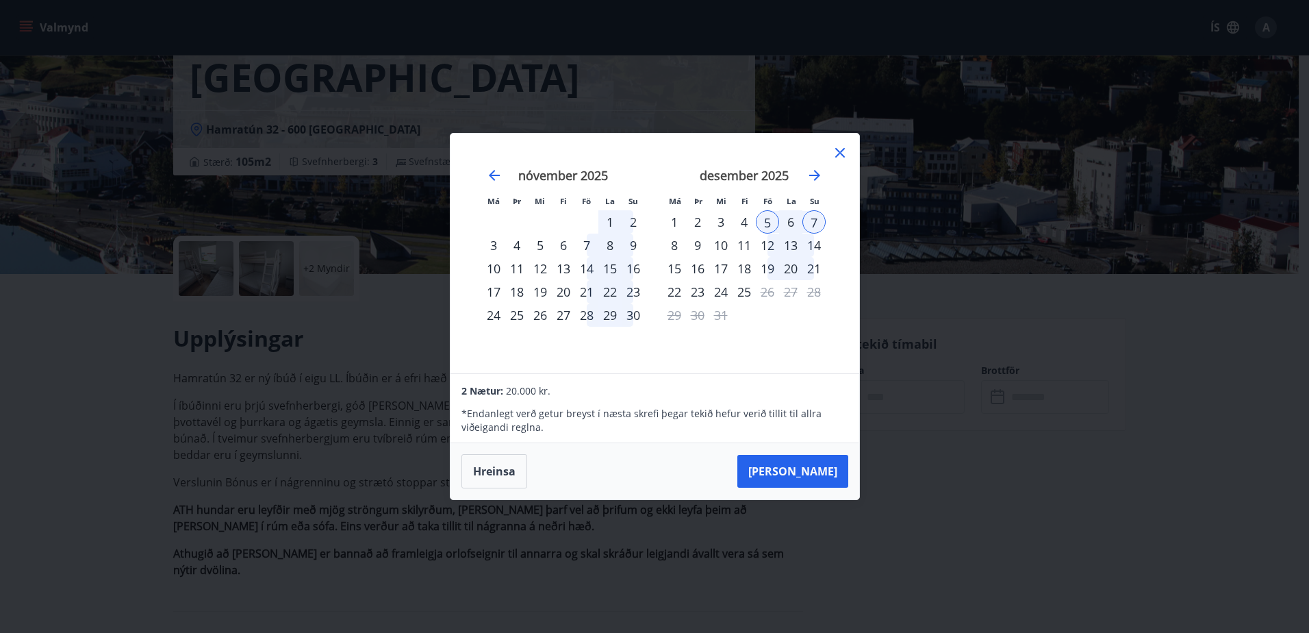
click at [835, 152] on icon at bounding box center [840, 152] width 16 height 16
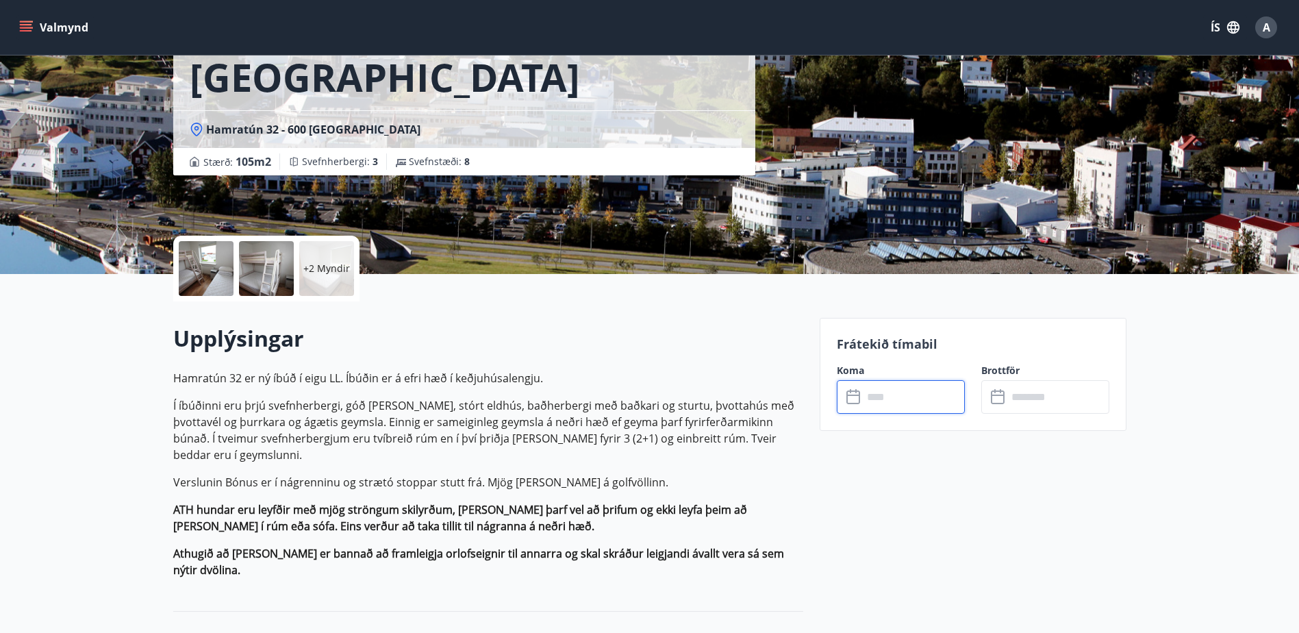
click at [931, 400] on input "text" at bounding box center [914, 397] width 102 height 34
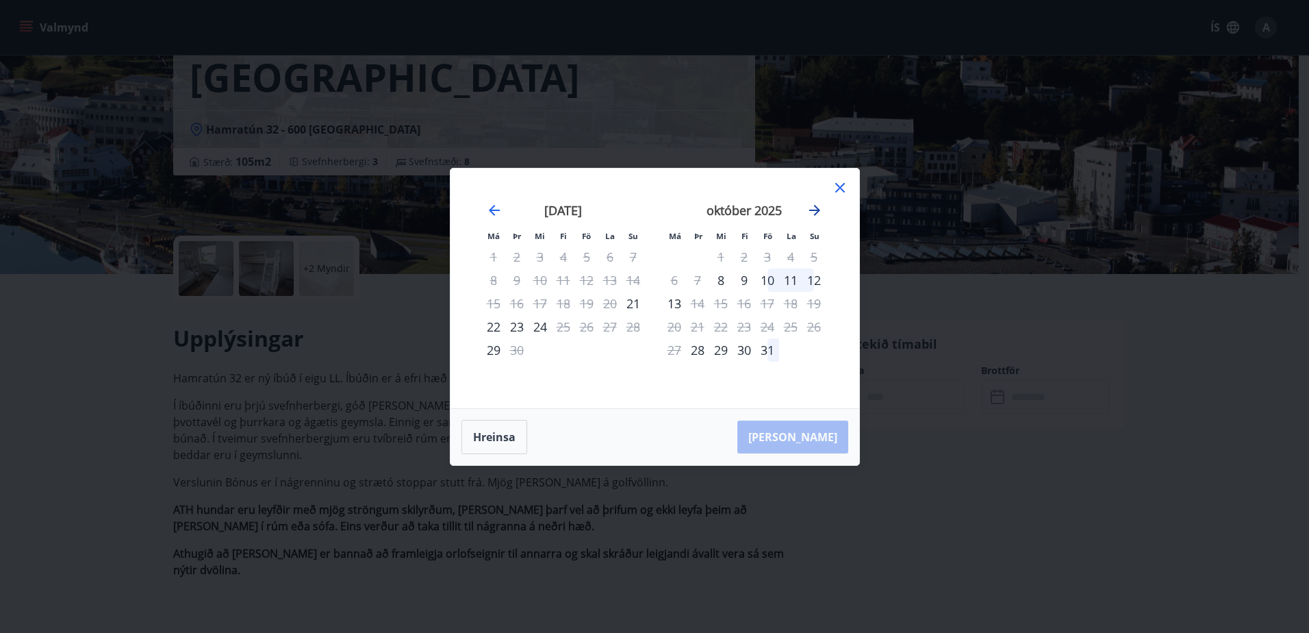
click at [813, 210] on icon "Move forward to switch to the next month." at bounding box center [814, 210] width 11 height 11
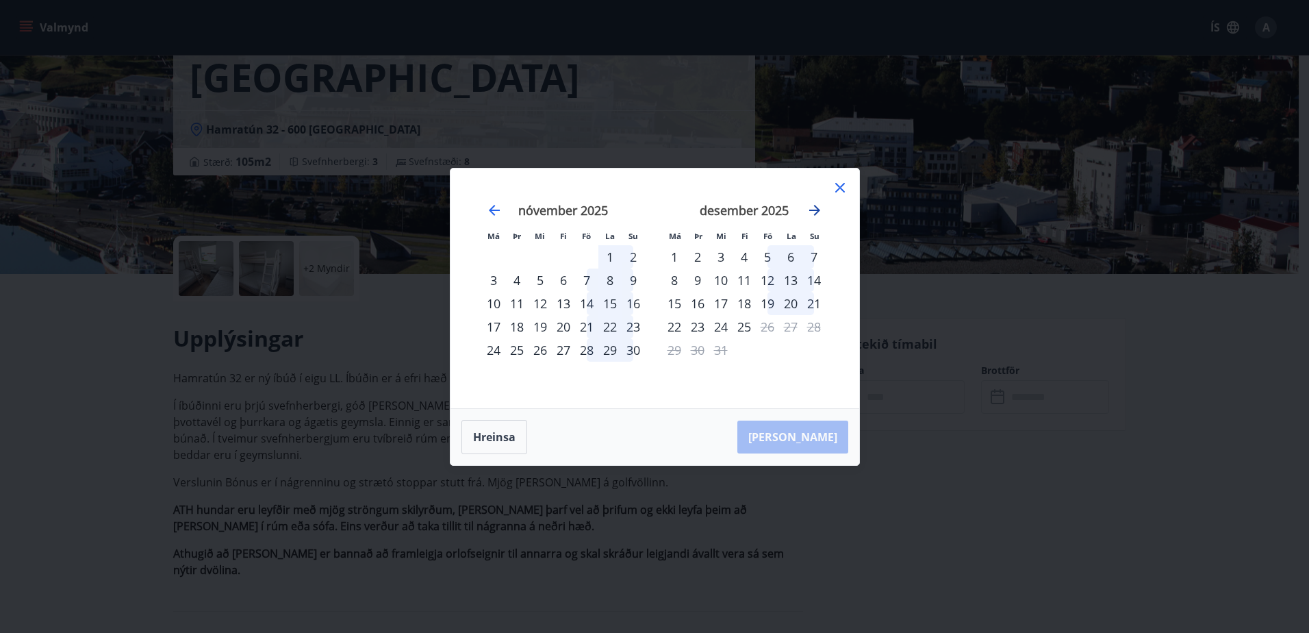
click at [813, 210] on icon "Move forward to switch to the next month." at bounding box center [814, 210] width 11 height 11
click at [490, 212] on icon "Move backward to switch to the previous month." at bounding box center [494, 210] width 16 height 16
